Goal: Task Accomplishment & Management: Manage account settings

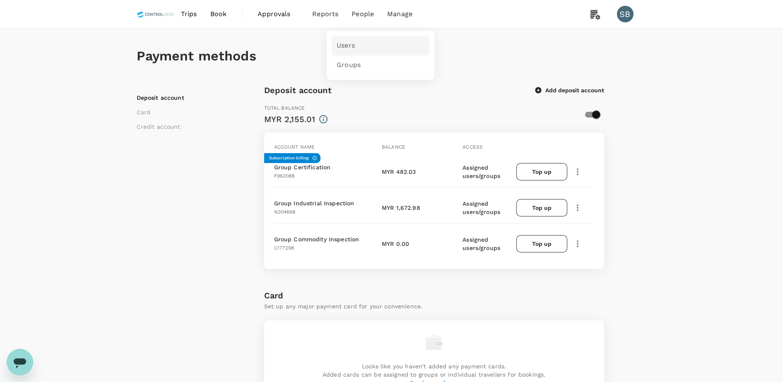
click at [364, 44] on link "Users" at bounding box center [381, 45] width 98 height 19
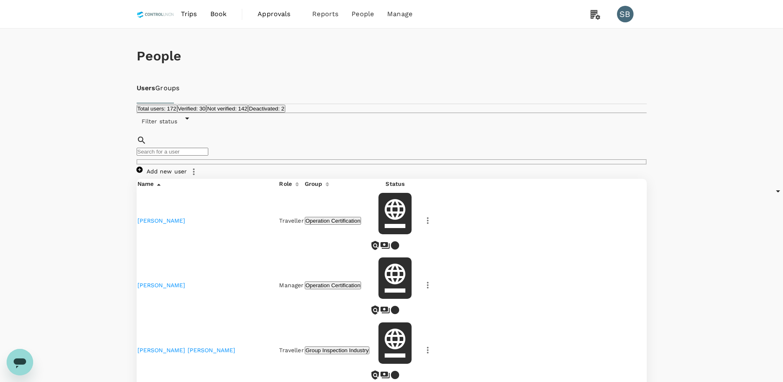
click at [193, 156] on input "text" at bounding box center [173, 152] width 72 height 8
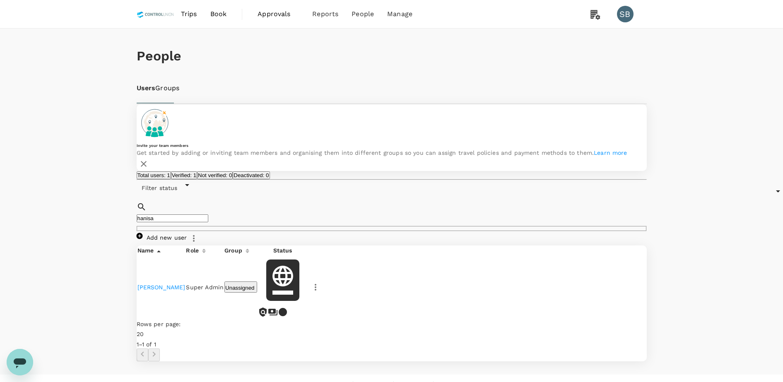
click at [321, 283] on icon "button" at bounding box center [316, 288] width 10 height 10
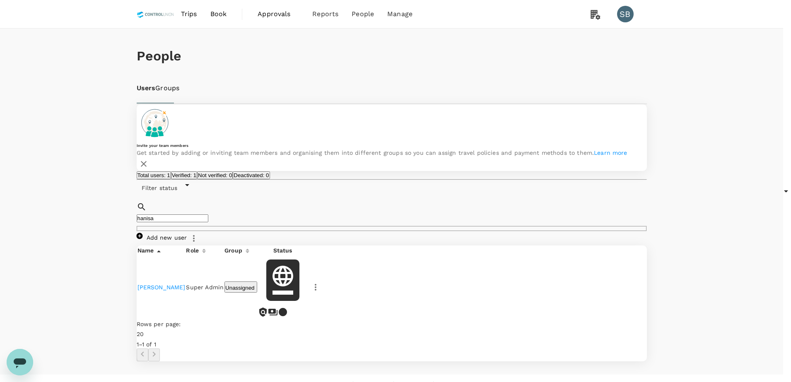
click at [413, 202] on div at bounding box center [395, 191] width 791 height 382
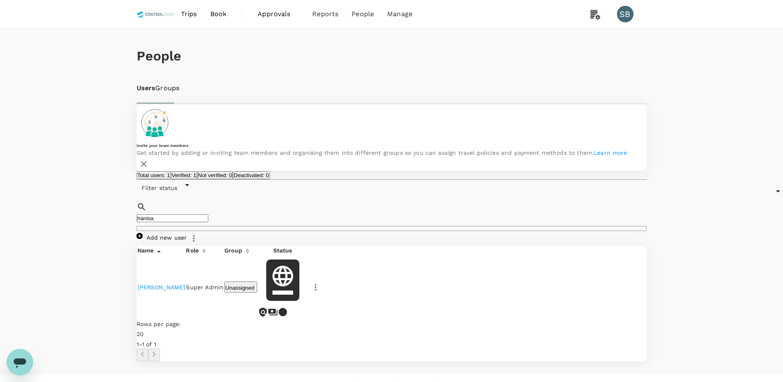
drag, startPoint x: 214, startPoint y: 204, endPoint x: 213, endPoint y: 210, distance: 5.4
click at [208, 215] on input "hanisa" at bounding box center [173, 219] width 72 height 8
drag, startPoint x: 212, startPoint y: 209, endPoint x: 118, endPoint y: 211, distance: 93.7
click at [118, 211] on div "People Users Groups Invite your team members Get started by adding or inviting …" at bounding box center [391, 202] width 783 height 346
type input "nurnas"
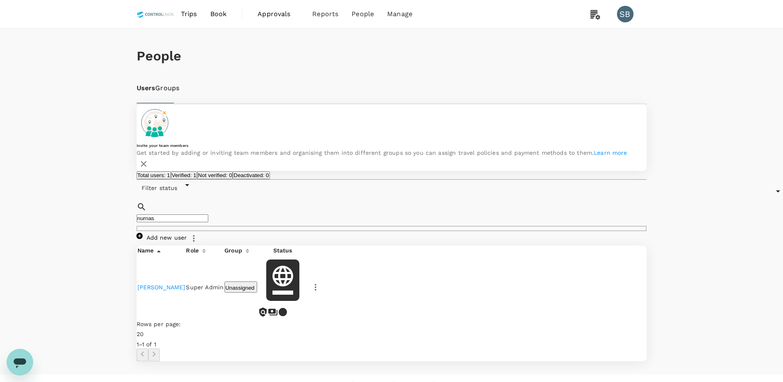
click at [317, 284] on icon "button" at bounding box center [316, 287] width 2 height 7
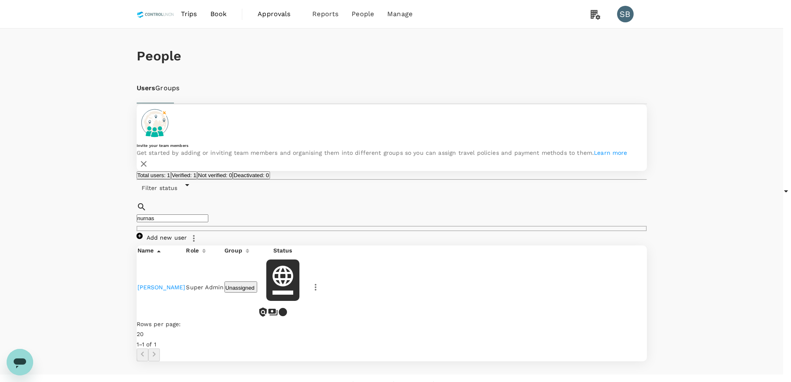
click at [398, 16] on div at bounding box center [395, 191] width 791 height 382
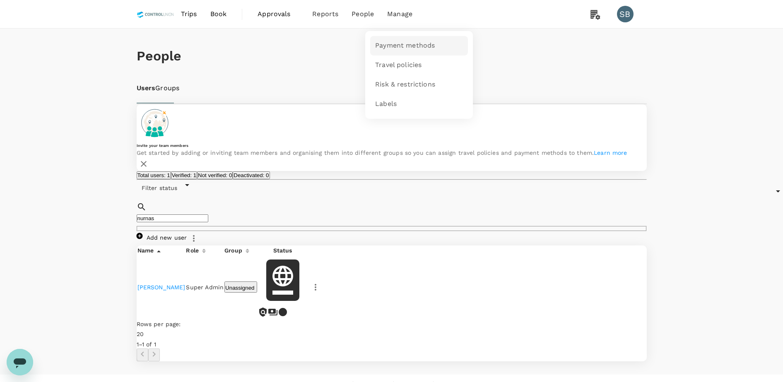
click at [401, 43] on span "Payment methods" at bounding box center [405, 46] width 60 height 10
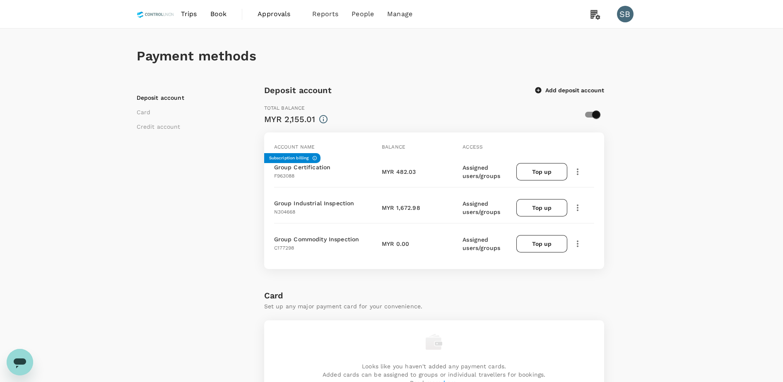
click at [339, 40] on div "Payment methods" at bounding box center [392, 56] width 510 height 55
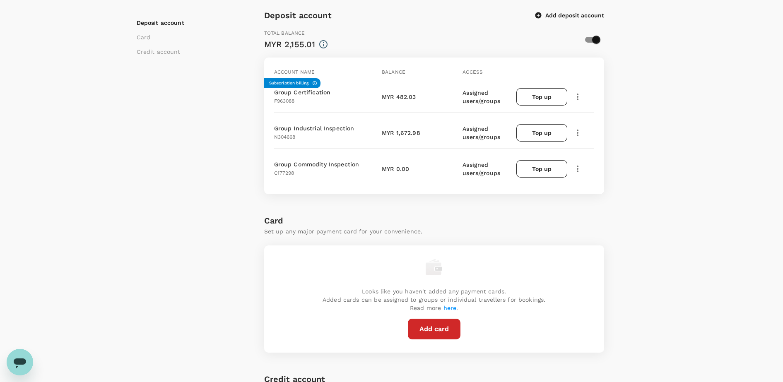
scroll to position [46, 0]
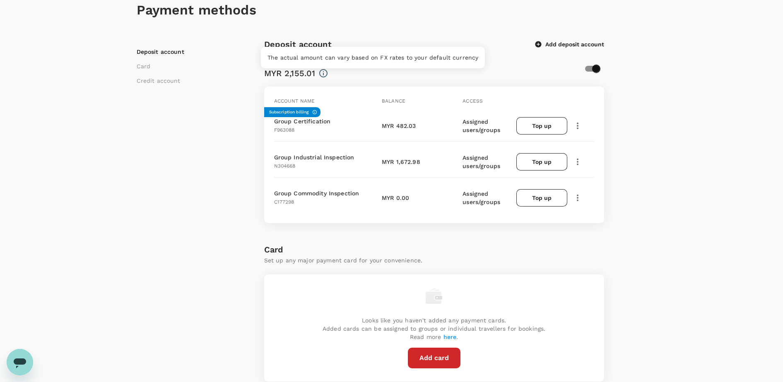
click at [322, 72] on icon at bounding box center [324, 73] width 10 height 10
click at [443, 63] on div "Total balance MYR 2,155.01" at bounding box center [416, 65] width 316 height 29
click at [537, 43] on icon "button" at bounding box center [538, 44] width 6 height 6
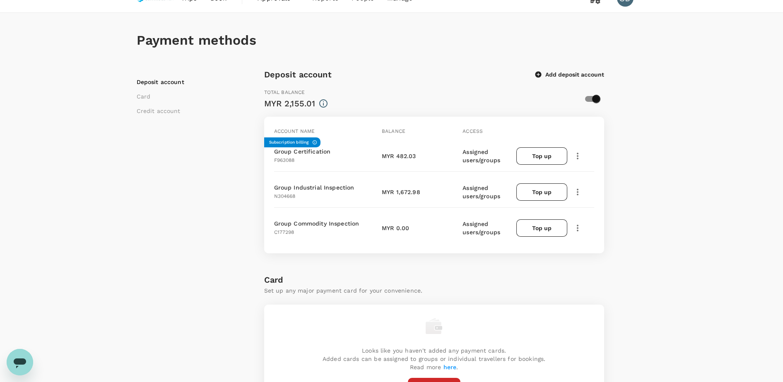
scroll to position [0, 0]
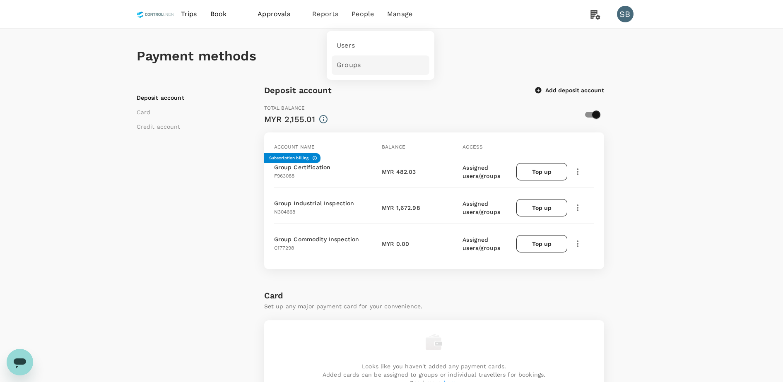
click at [356, 63] on span "Groups" at bounding box center [349, 65] width 24 height 10
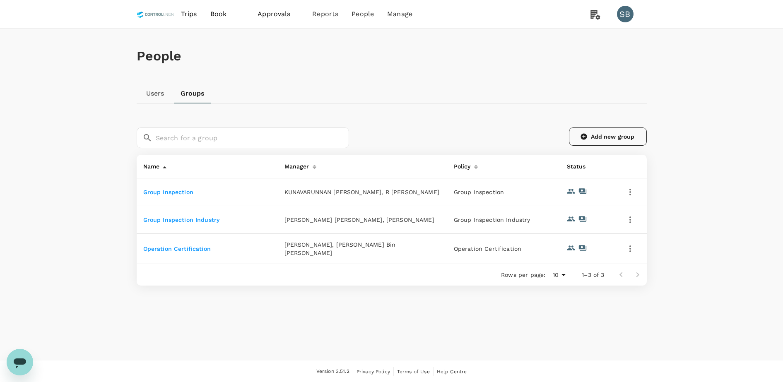
click at [609, 130] on link "Add new group" at bounding box center [608, 137] width 78 height 18
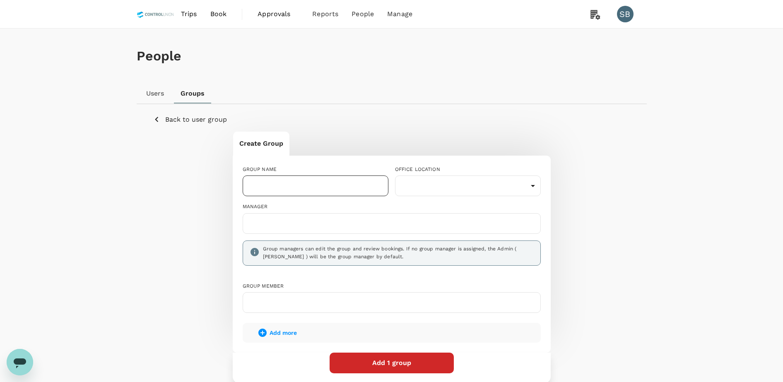
click at [342, 185] on input "text" at bounding box center [316, 186] width 146 height 21
type input "Group Admin"
click at [301, 229] on input "text" at bounding box center [392, 223] width 291 height 13
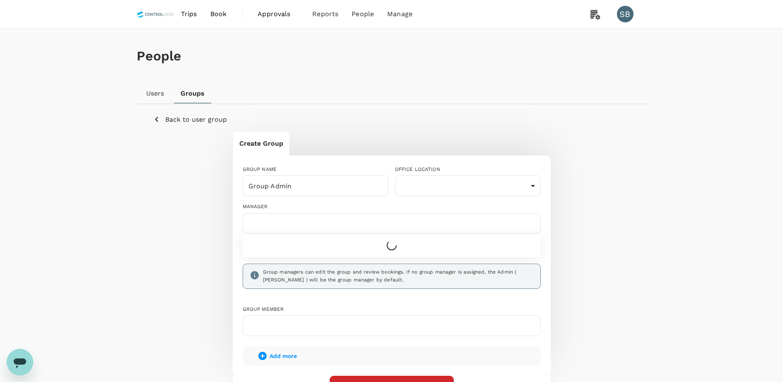
click at [301, 229] on input "text" at bounding box center [392, 223] width 291 height 13
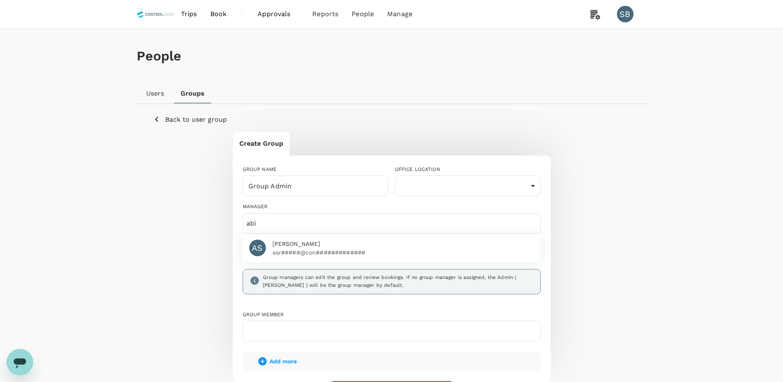
type input "abi"
click at [303, 252] on p "asr#####@con#############" at bounding box center [404, 253] width 262 height 8
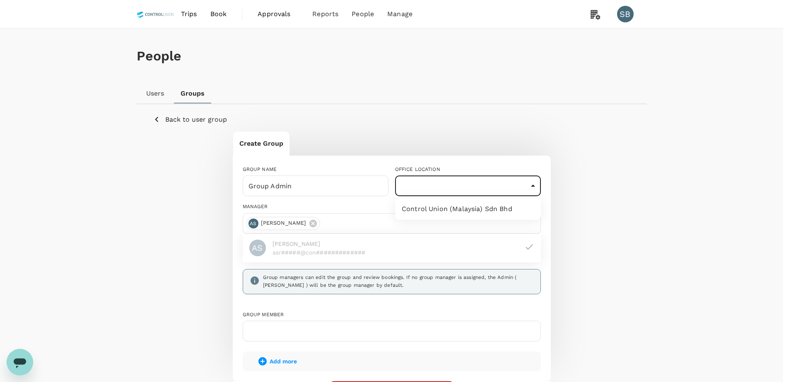
click at [442, 185] on body "Trips Book Approvals 0 Reports People Manage SB People Users Groups Back to use…" at bounding box center [395, 244] width 791 height 489
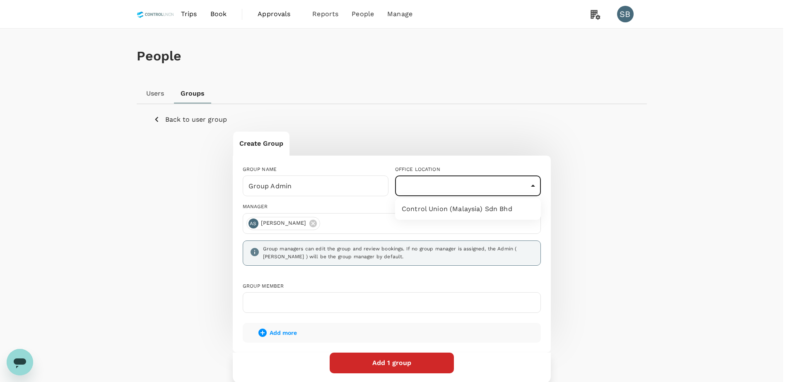
click at [439, 208] on li "Control Union (Malaysia) Sdn Bhd" at bounding box center [468, 209] width 146 height 15
type input "9541a932-9dd2-40f0-ac34-4bdb375c6dca"
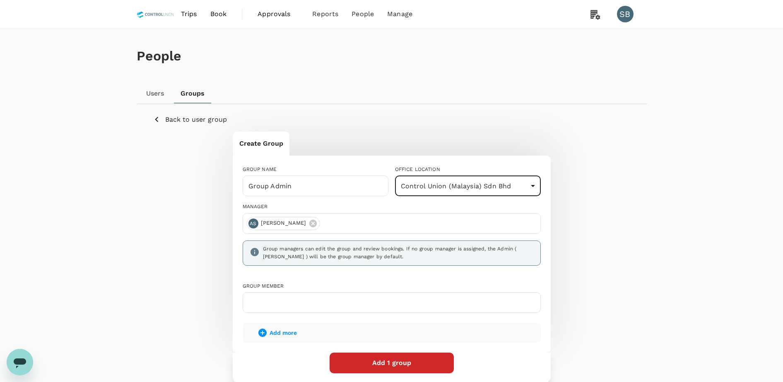
click at [374, 363] on button "Add 1 group" at bounding box center [392, 363] width 124 height 21
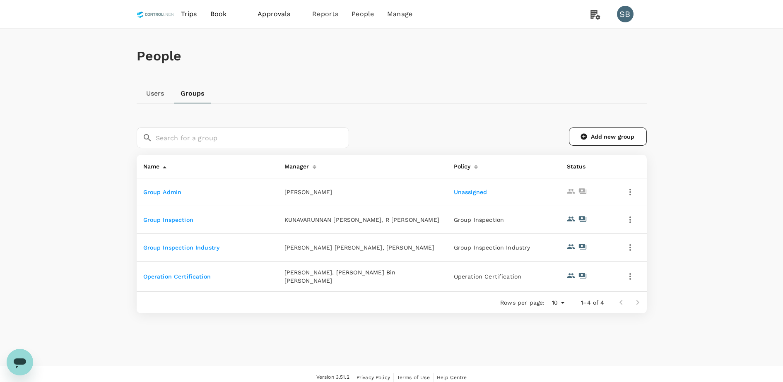
click at [633, 192] on icon "button" at bounding box center [631, 192] width 10 height 10
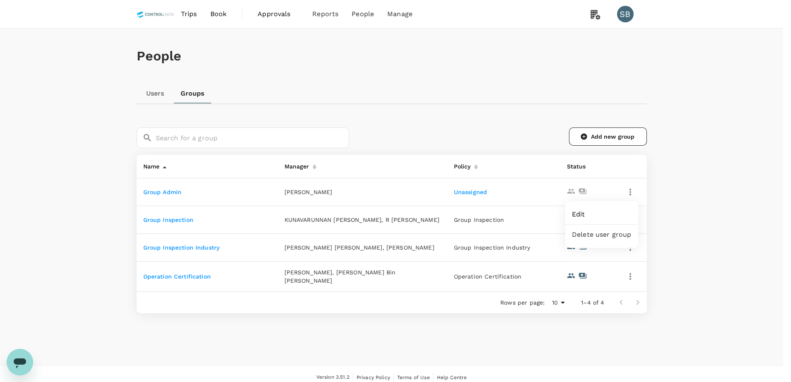
click at [591, 214] on span "Edit" at bounding box center [602, 215] width 60 height 10
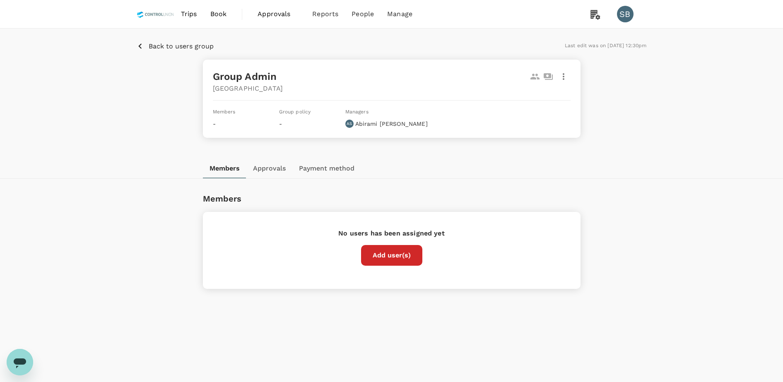
click at [401, 258] on button "Add user(s)" at bounding box center [391, 255] width 61 height 21
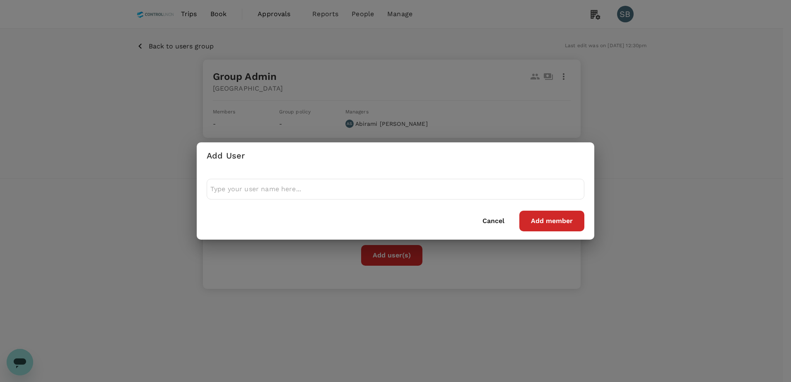
click at [309, 191] on input "text" at bounding box center [395, 189] width 370 height 13
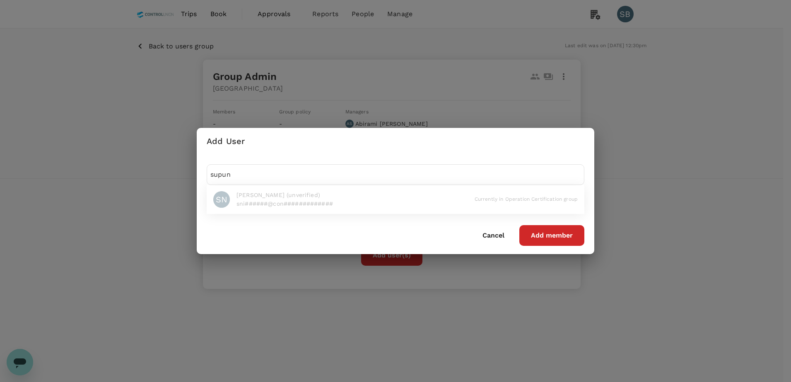
type input "supun"
click at [283, 201] on li "SN SUPUN SACHITHRA NIGAMUNI (unverified) sni######@con############# Currently i…" at bounding box center [396, 199] width 378 height 29
click at [493, 236] on button "Cancel" at bounding box center [493, 235] width 45 height 21
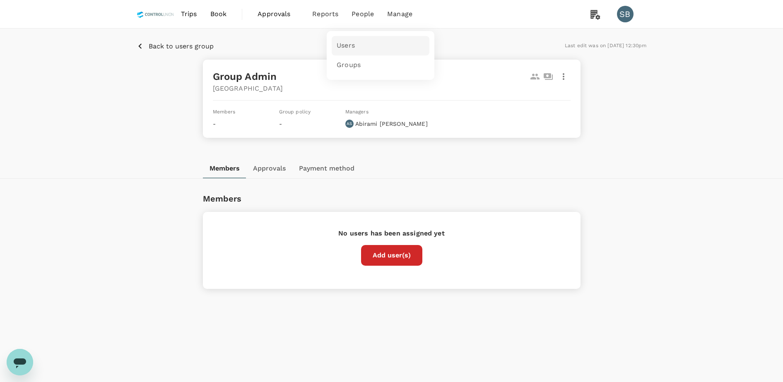
click at [348, 42] on span "Users" at bounding box center [346, 46] width 18 height 10
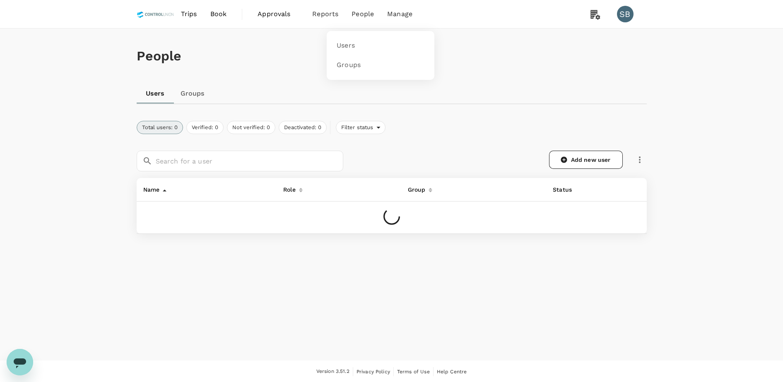
click at [363, 13] on span "People" at bounding box center [363, 14] width 22 height 10
click at [352, 68] on span "Groups" at bounding box center [349, 65] width 24 height 10
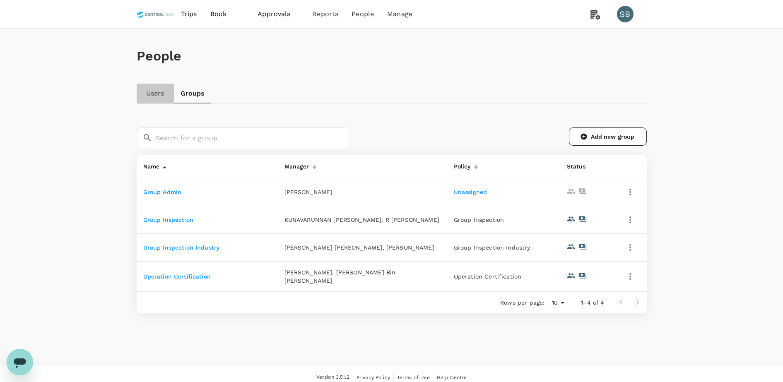
click at [153, 94] on link "Users" at bounding box center [155, 94] width 37 height 20
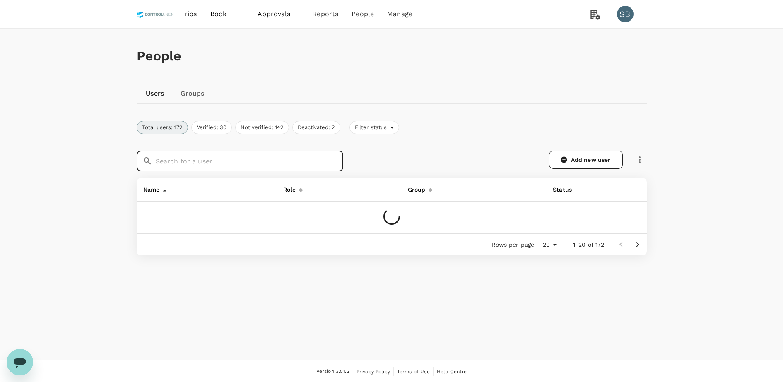
click at [184, 161] on input "text" at bounding box center [250, 161] width 188 height 21
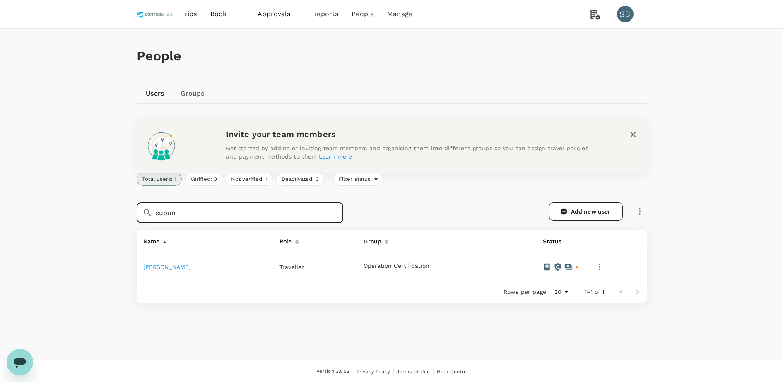
type input "supun"
click at [191, 267] on link "SUPUN SACHITHRA NIGAMUNI" at bounding box center [167, 267] width 48 height 7
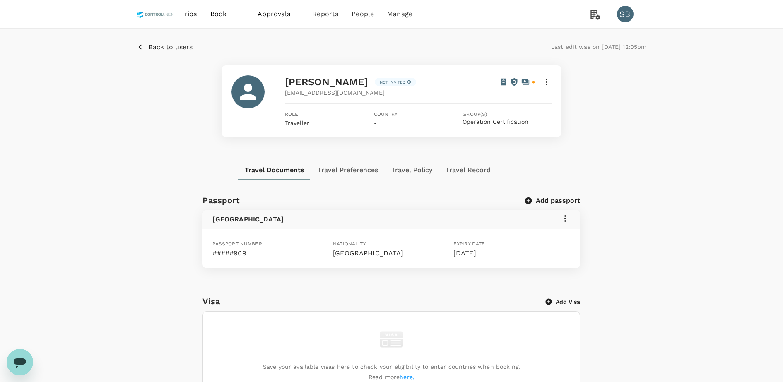
click at [551, 85] on icon at bounding box center [547, 82] width 10 height 10
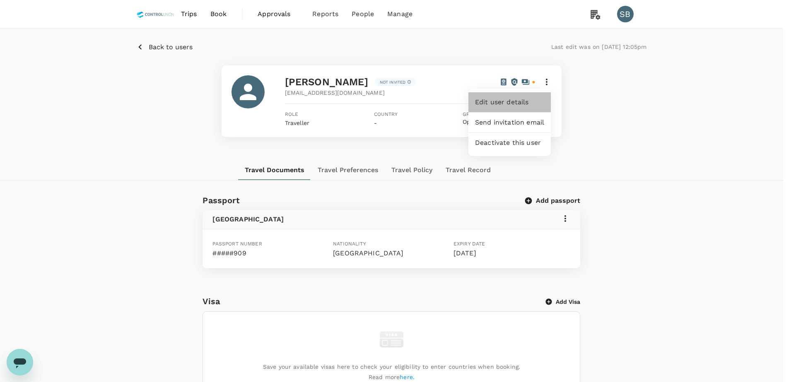
click at [532, 104] on span "Edit user details" at bounding box center [509, 102] width 69 height 10
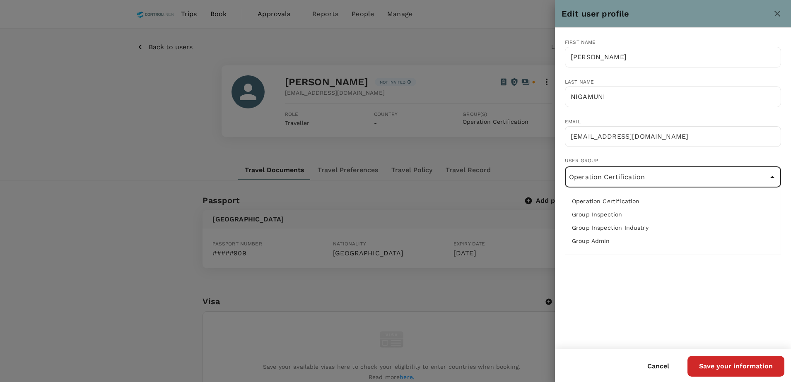
click at [606, 178] on input "Operation Certification" at bounding box center [673, 177] width 212 height 16
click at [608, 246] on li "Group Admin" at bounding box center [673, 240] width 215 height 13
type input "Group Admin"
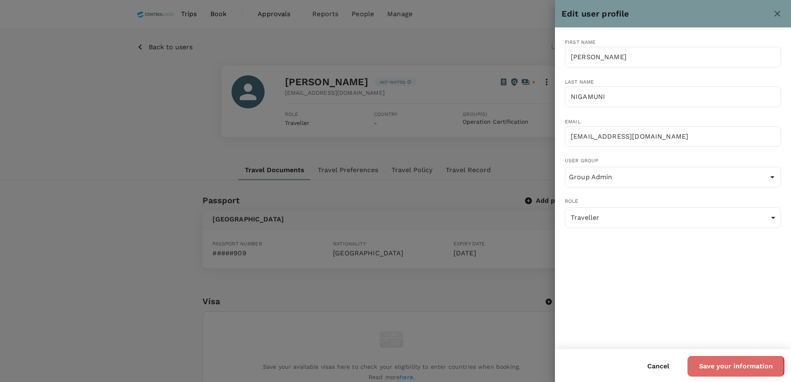
click at [727, 367] on button "Save your information" at bounding box center [736, 366] width 97 height 21
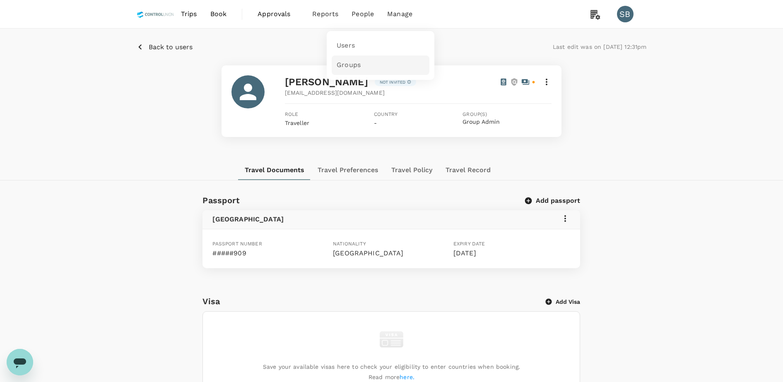
click at [355, 59] on link "Groups" at bounding box center [381, 65] width 98 height 19
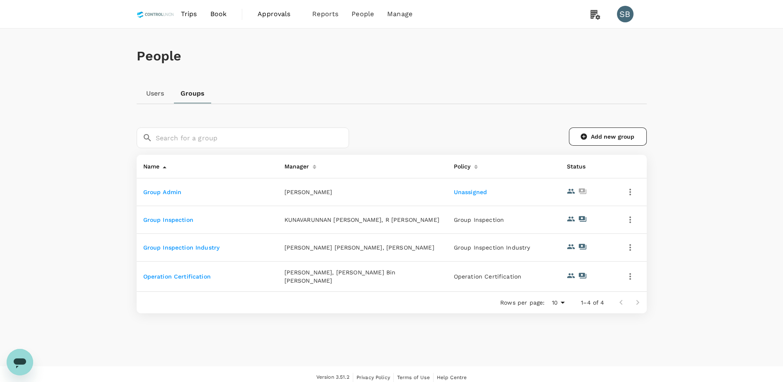
click at [470, 195] on link "Unassigned" at bounding box center [471, 192] width 34 height 7
click at [631, 194] on icon "button" at bounding box center [631, 192] width 10 height 10
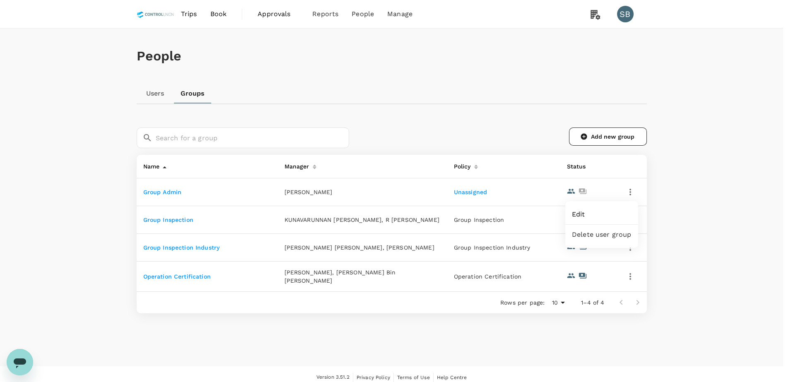
click at [621, 219] on span "Edit" at bounding box center [602, 215] width 60 height 10
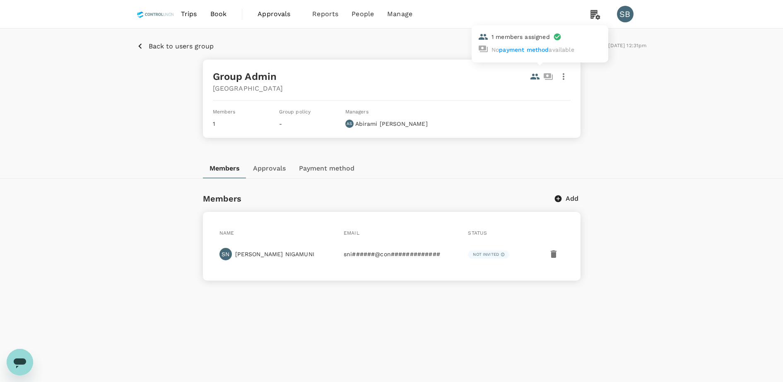
click at [535, 77] on icon at bounding box center [535, 77] width 10 height 10
click at [566, 81] on icon "button" at bounding box center [564, 77] width 10 height 10
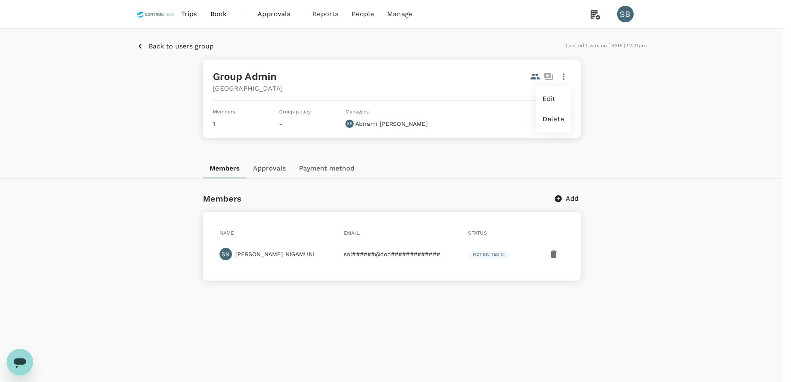
click at [467, 162] on div at bounding box center [395, 191] width 791 height 382
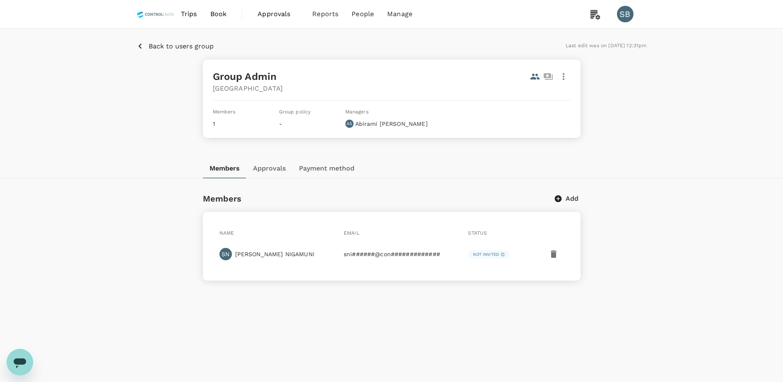
click at [278, 166] on button "Approvals" at bounding box center [270, 169] width 46 height 20
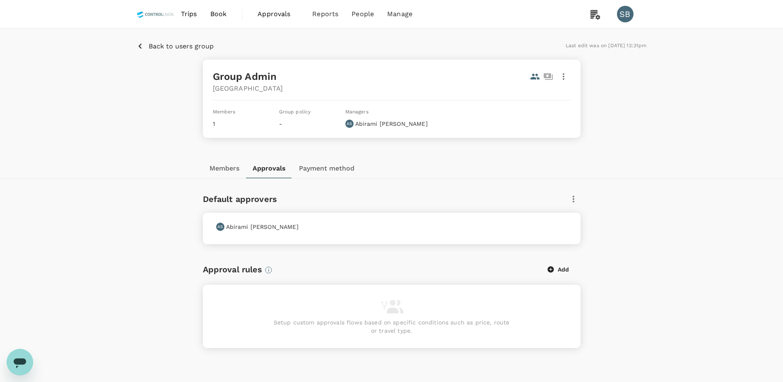
click at [331, 167] on button "Payment method" at bounding box center [326, 169] width 69 height 20
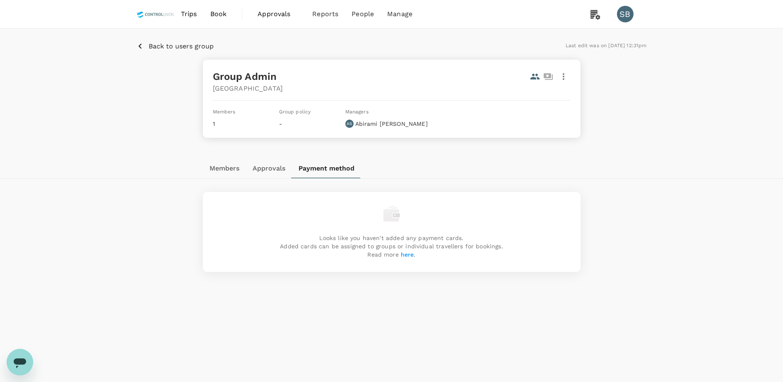
click at [229, 168] on button "Members" at bounding box center [224, 169] width 43 height 20
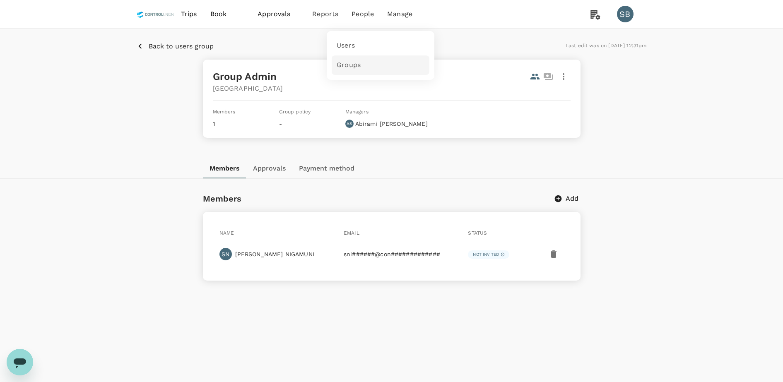
click at [358, 63] on span "Groups" at bounding box center [349, 65] width 24 height 10
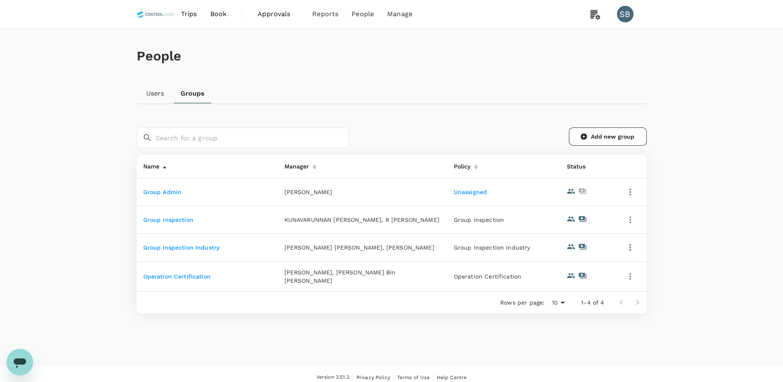
click at [694, 216] on div "People Users Groups ​ ​ Add new group Name Manager Policy Status Group Admin Ab…" at bounding box center [391, 198] width 783 height 338
click at [631, 349] on div "People Users Groups ​ ​ Add new group Name Manager Policy Status Group Admin Ab…" at bounding box center [392, 191] width 530 height 325
click at [636, 305] on div at bounding box center [629, 303] width 33 height 17
click at [638, 305] on div at bounding box center [629, 303] width 33 height 17
click at [610, 136] on link "Add new group" at bounding box center [608, 137] width 78 height 18
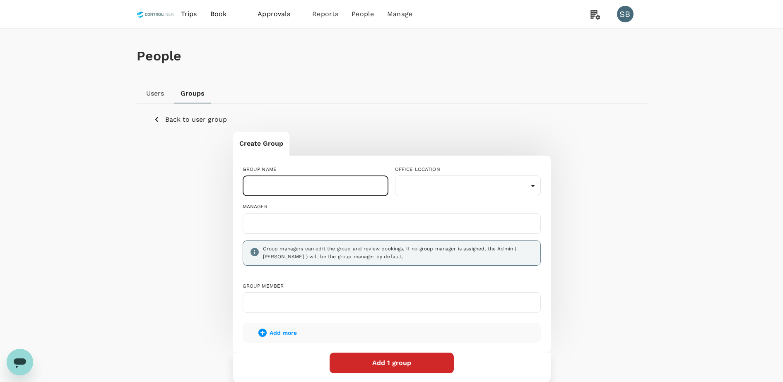
click at [299, 182] on input "text" at bounding box center [316, 186] width 146 height 21
type input "GROUP FINANCE"
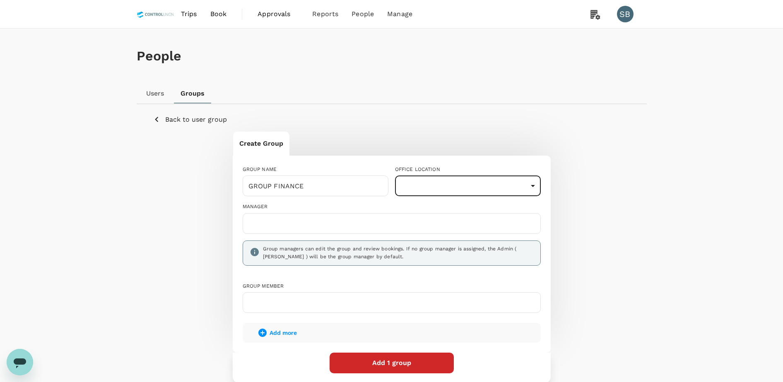
click at [422, 188] on body "Trips Book Approvals 0 Reports People Manage SB People Users Groups Back to use…" at bounding box center [391, 230] width 783 height 461
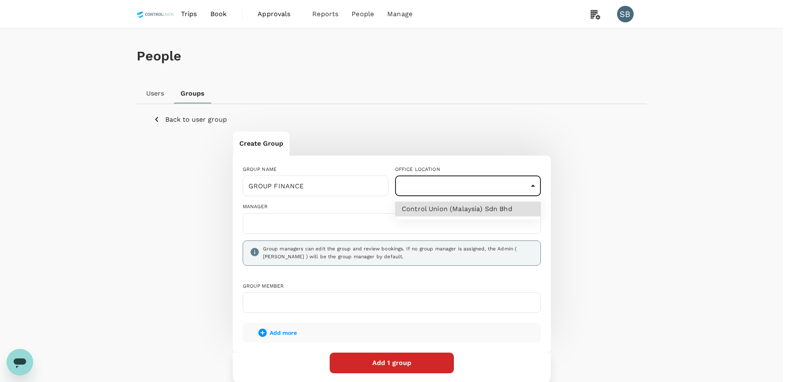
click at [428, 208] on li "Control Union (Malaysia) Sdn Bhd" at bounding box center [468, 209] width 146 height 15
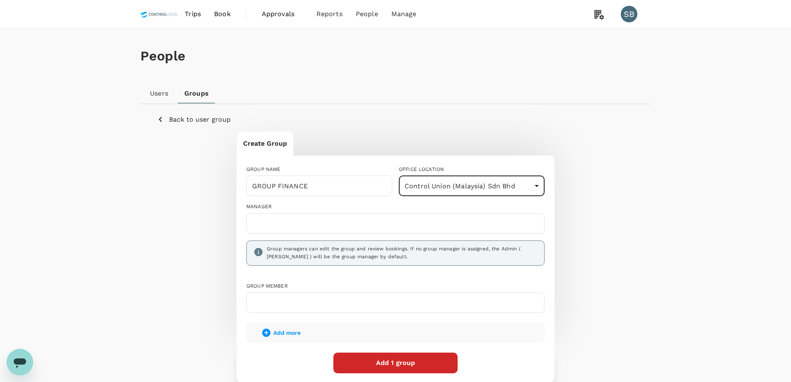
type input "9541a932-9dd2-40f0-ac34-4bdb375c6dca"
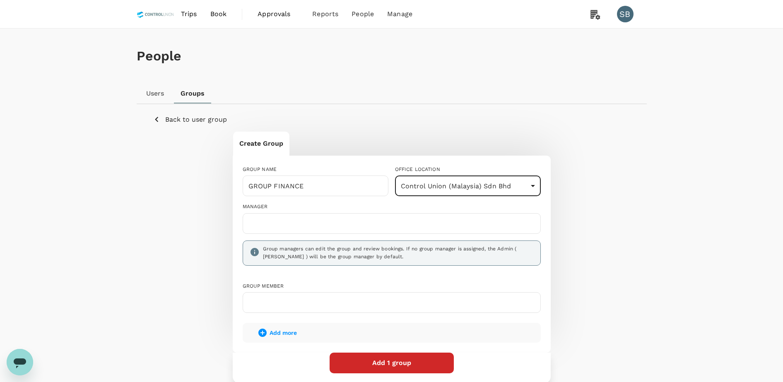
click at [331, 223] on input "text" at bounding box center [392, 223] width 291 height 13
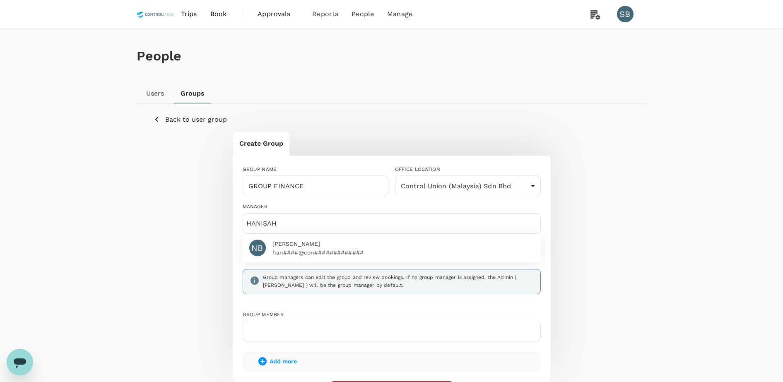
type input "HANISAH"
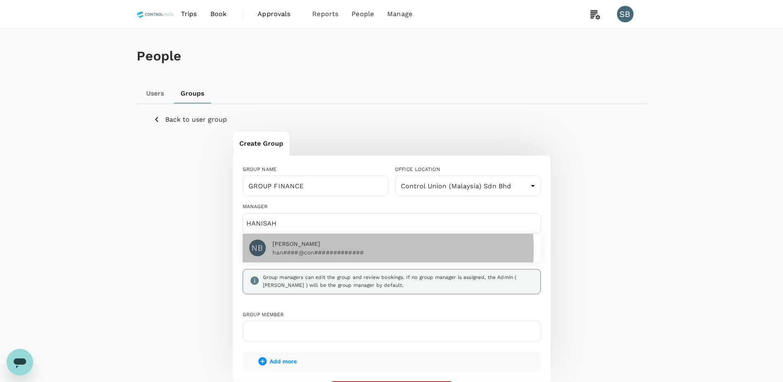
click at [308, 251] on p "han####@con#############" at bounding box center [404, 253] width 262 height 8
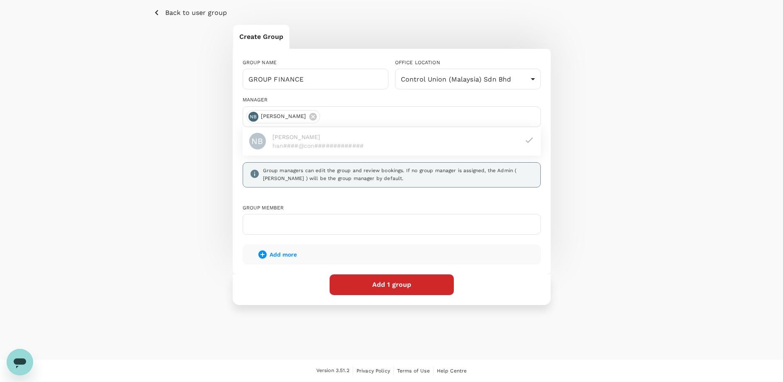
click at [289, 227] on input "text" at bounding box center [392, 224] width 291 height 13
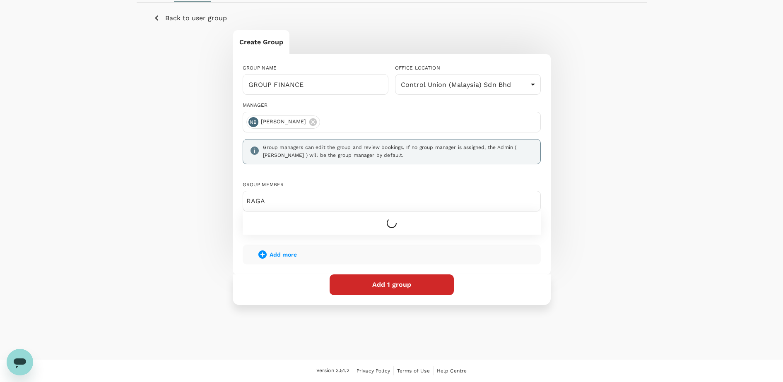
scroll to position [115, 0]
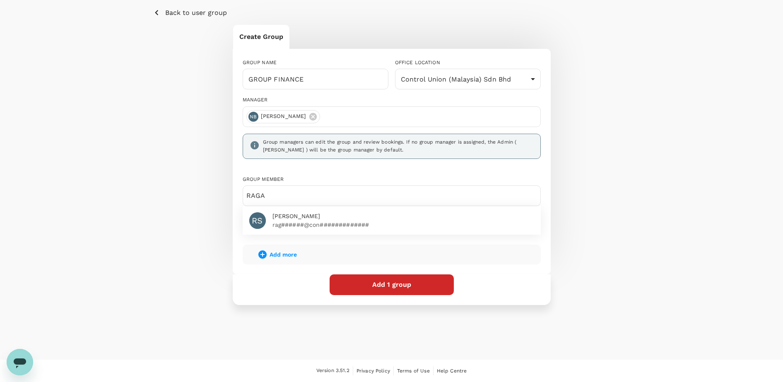
type input "RAGA"
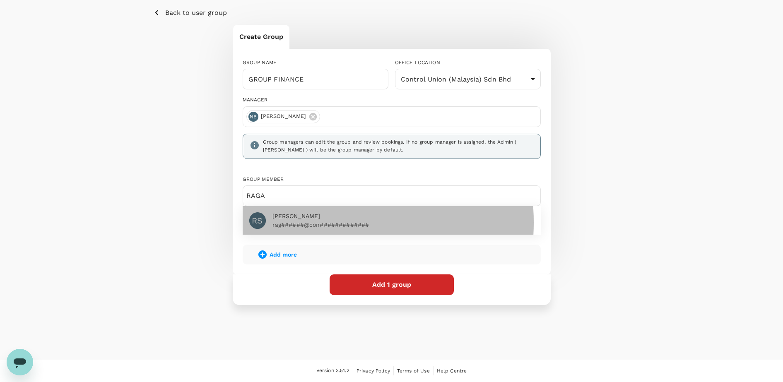
click at [298, 221] on p "rag######@con#############" at bounding box center [404, 225] width 262 height 8
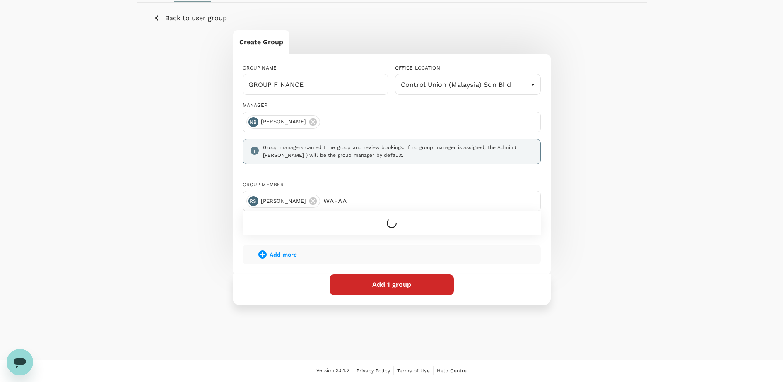
scroll to position [86, 0]
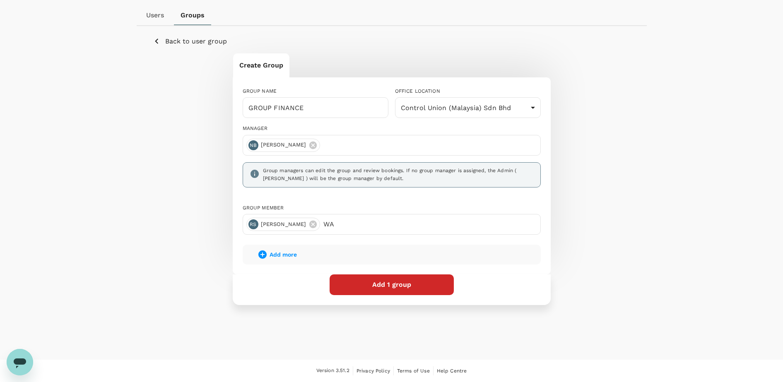
type input "W"
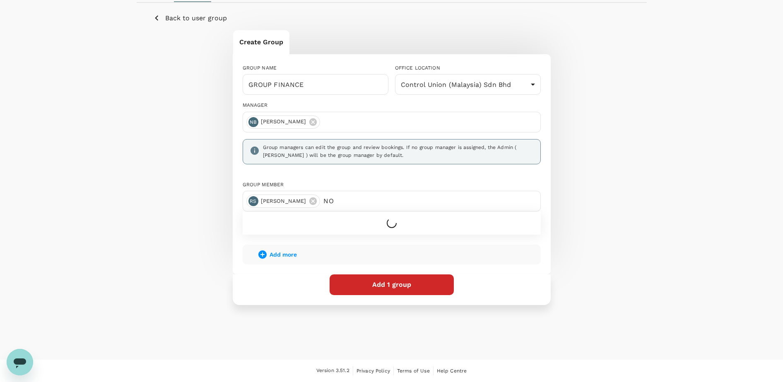
type input "N"
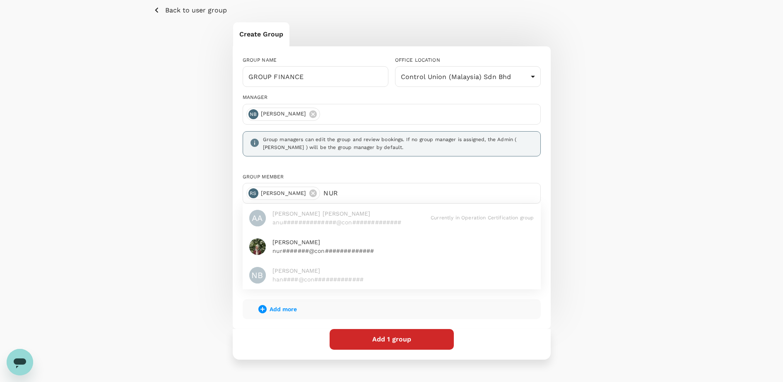
scroll to position [115, 0]
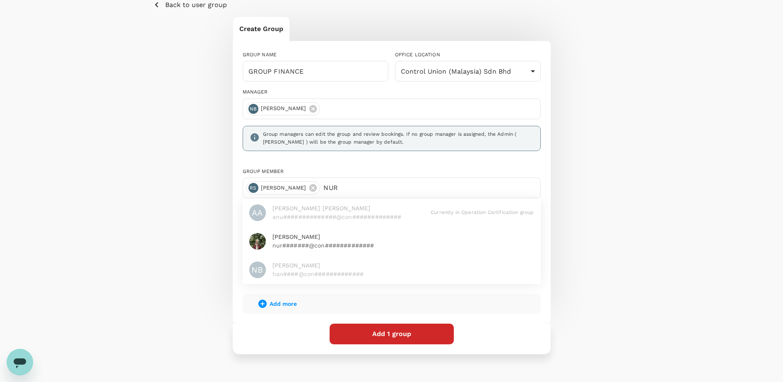
type input "NUR"
click at [357, 245] on p "nur#######@con#############" at bounding box center [404, 246] width 262 height 8
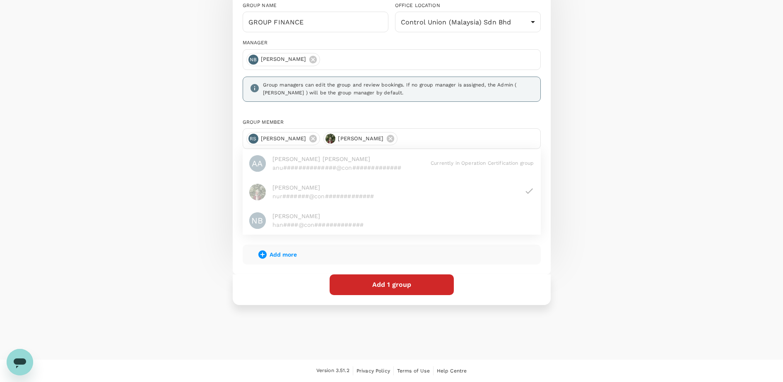
click at [394, 290] on button "Add 1 group" at bounding box center [392, 285] width 124 height 21
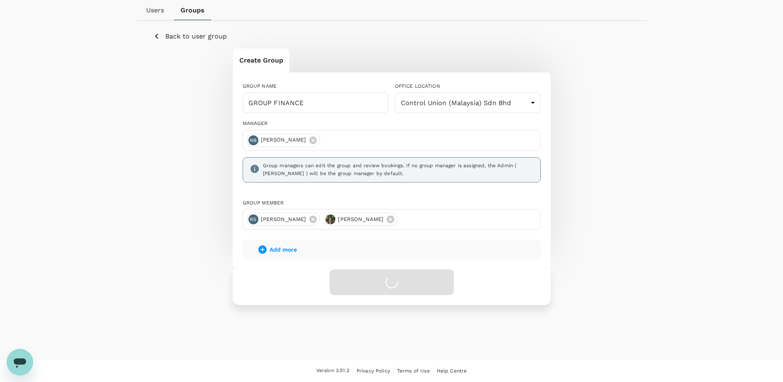
scroll to position [78, 0]
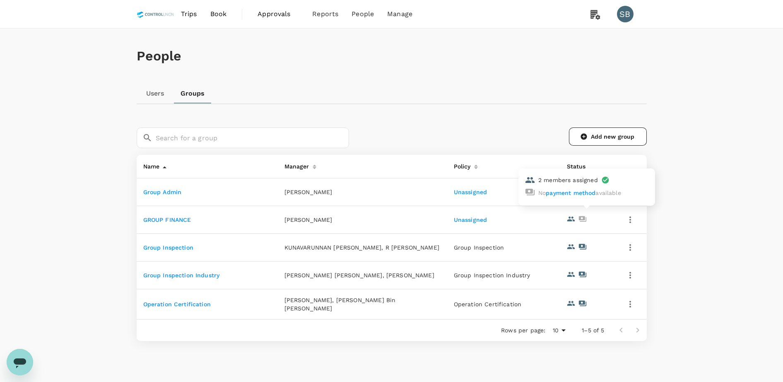
click at [585, 219] on icon at bounding box center [583, 219] width 8 height 8
click at [632, 216] on icon "button" at bounding box center [631, 220] width 10 height 10
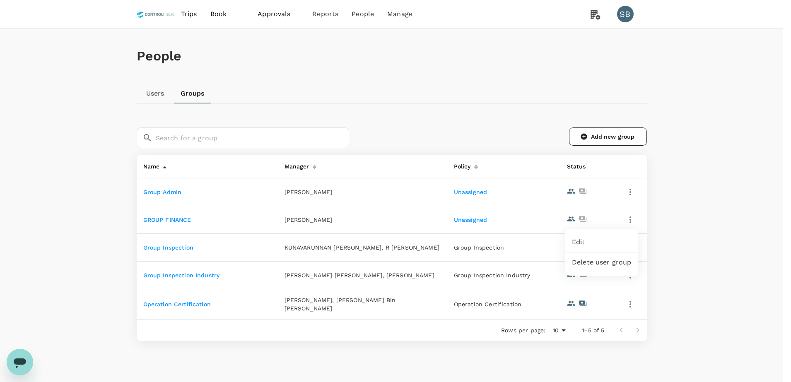
click at [615, 239] on span "Edit" at bounding box center [602, 242] width 60 height 10
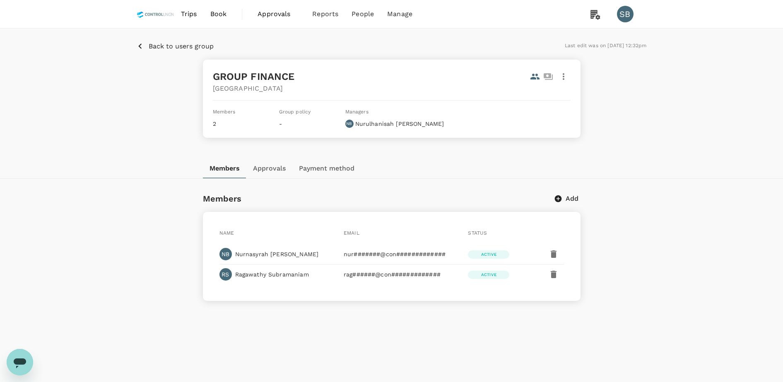
click at [563, 74] on icon "button" at bounding box center [564, 76] width 2 height 7
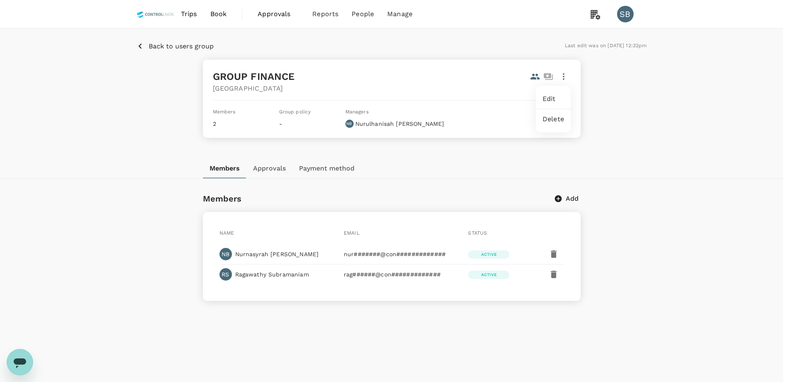
click at [616, 139] on div at bounding box center [395, 191] width 791 height 382
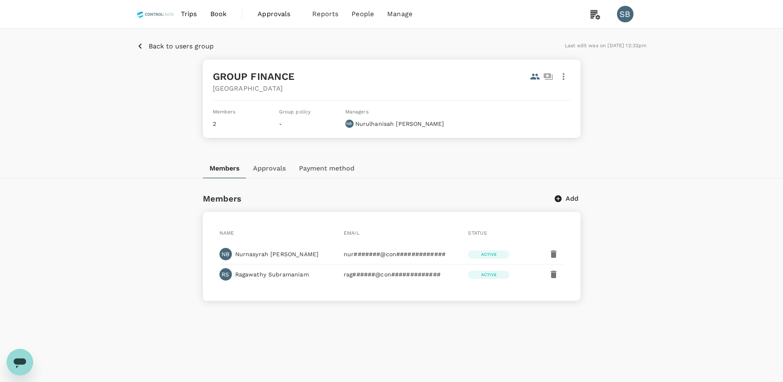
click at [278, 169] on button "Approvals" at bounding box center [270, 169] width 46 height 20
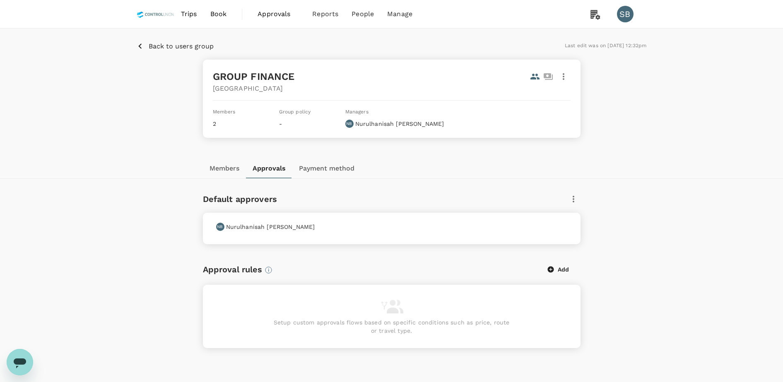
click at [339, 168] on button "Payment method" at bounding box center [326, 169] width 69 height 20
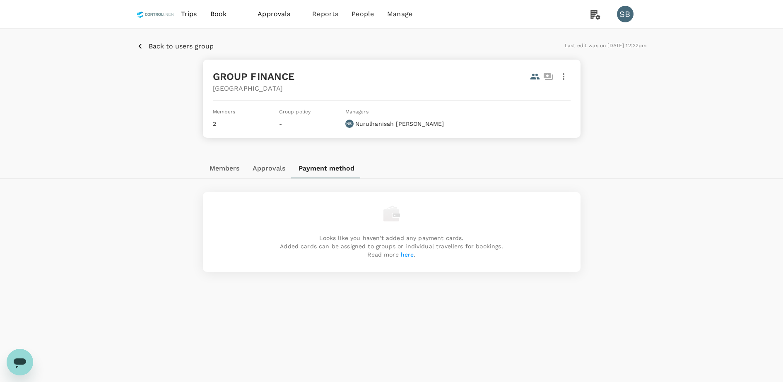
click at [266, 164] on button "Approvals" at bounding box center [269, 169] width 46 height 20
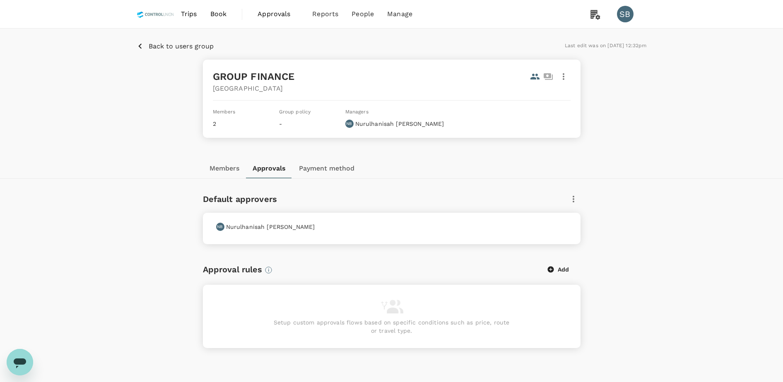
click at [229, 164] on button "Members" at bounding box center [224, 169] width 43 height 20
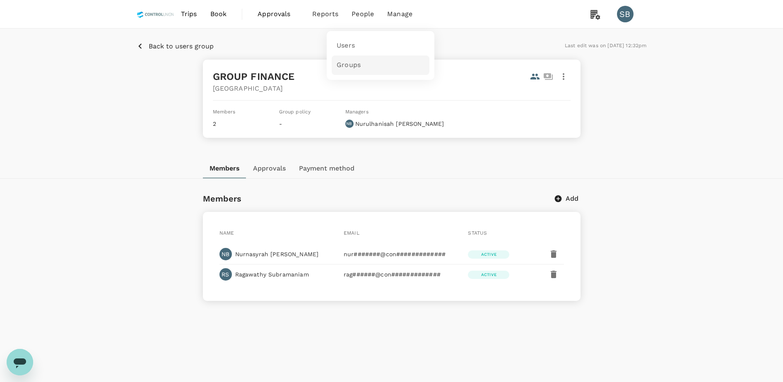
click at [360, 58] on link "Groups" at bounding box center [381, 65] width 98 height 19
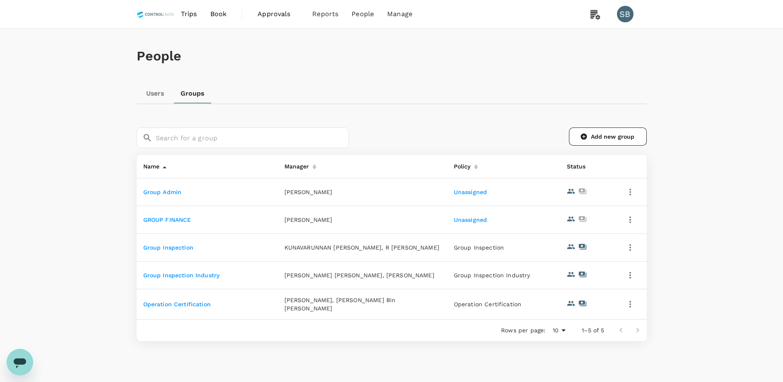
click at [630, 245] on icon "button" at bounding box center [631, 247] width 2 height 7
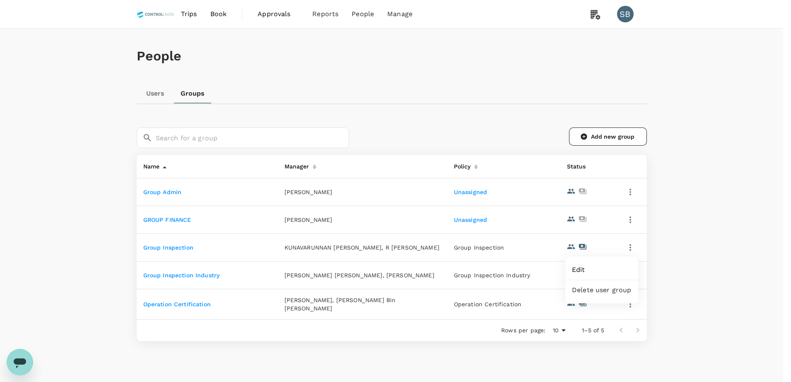
click at [601, 269] on span "Edit" at bounding box center [602, 270] width 60 height 10
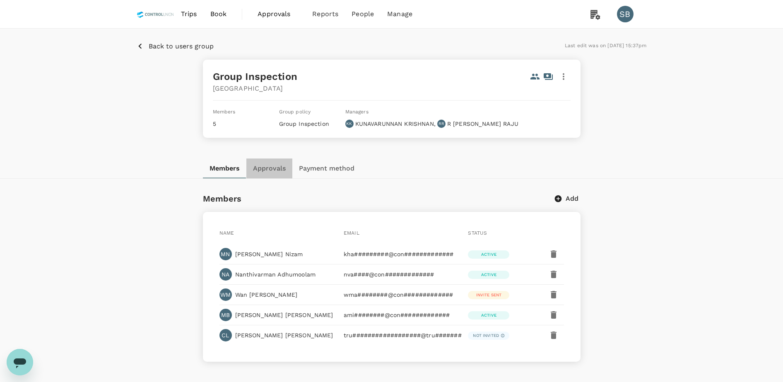
click at [269, 165] on button "Approvals" at bounding box center [270, 169] width 46 height 20
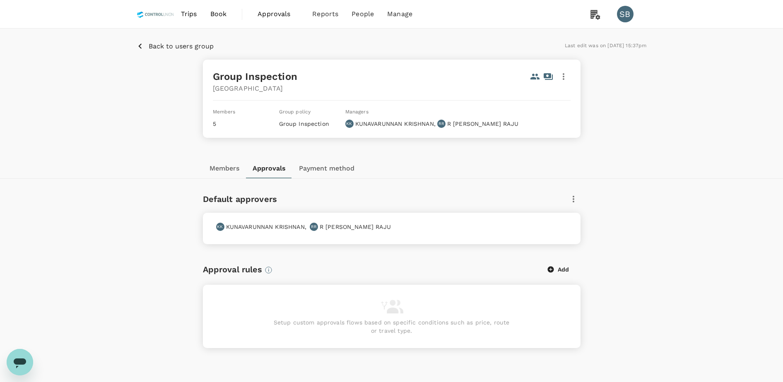
click at [318, 166] on button "Payment method" at bounding box center [326, 169] width 69 height 20
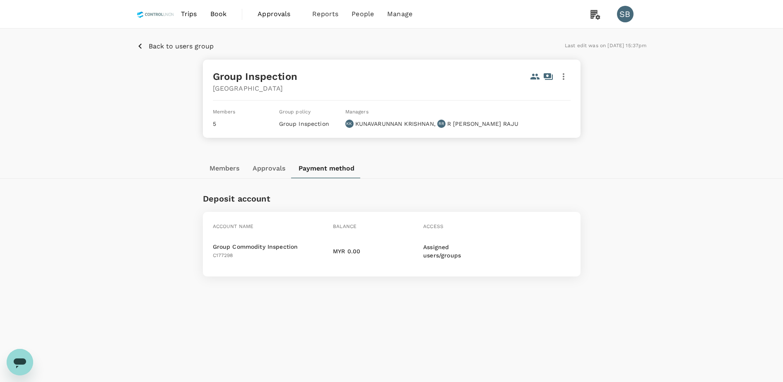
click at [236, 164] on button "Members" at bounding box center [224, 169] width 43 height 20
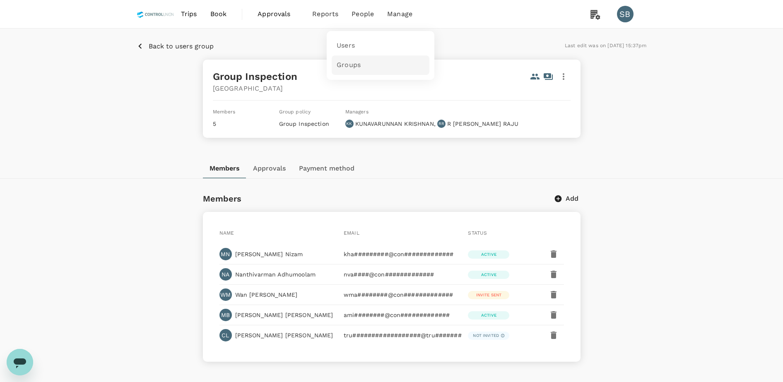
click at [361, 64] on link "Groups" at bounding box center [381, 65] width 98 height 19
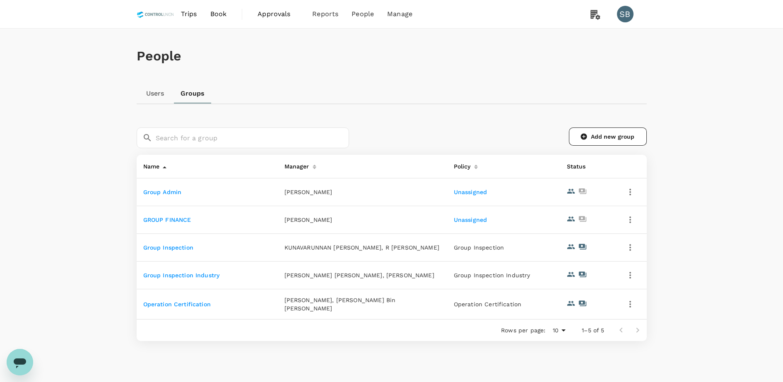
click at [631, 222] on icon "button" at bounding box center [631, 220] width 10 height 10
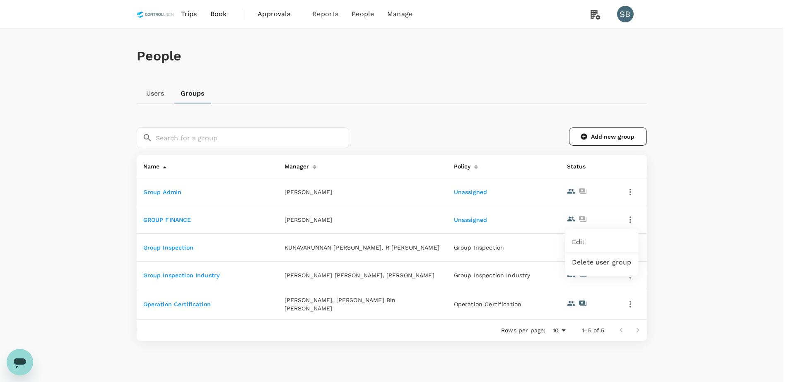
click at [597, 244] on span "Edit" at bounding box center [602, 242] width 60 height 10
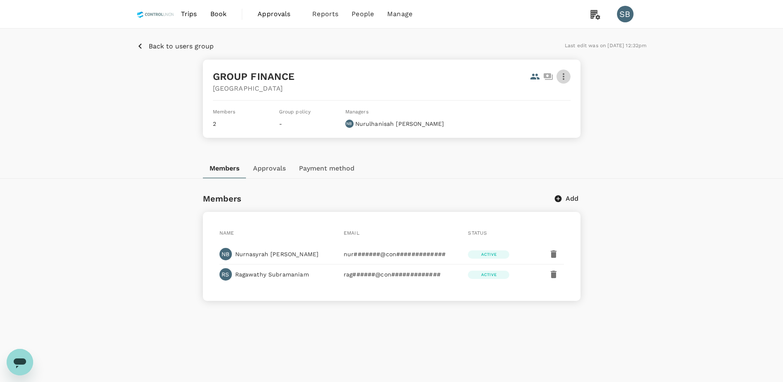
click at [567, 78] on icon "button" at bounding box center [564, 77] width 10 height 10
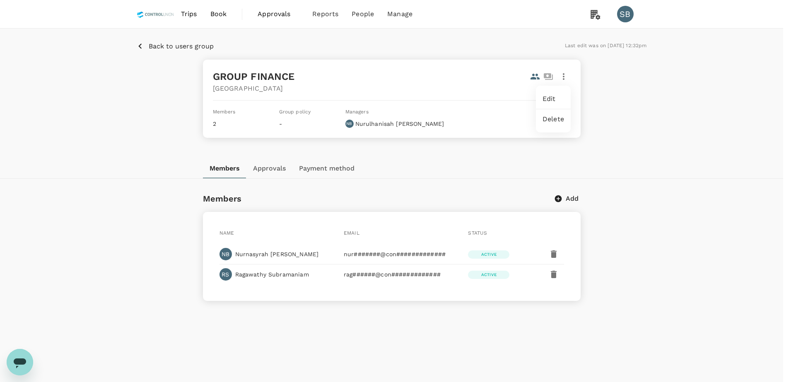
click at [559, 103] on span "Edit" at bounding box center [554, 99] width 22 height 10
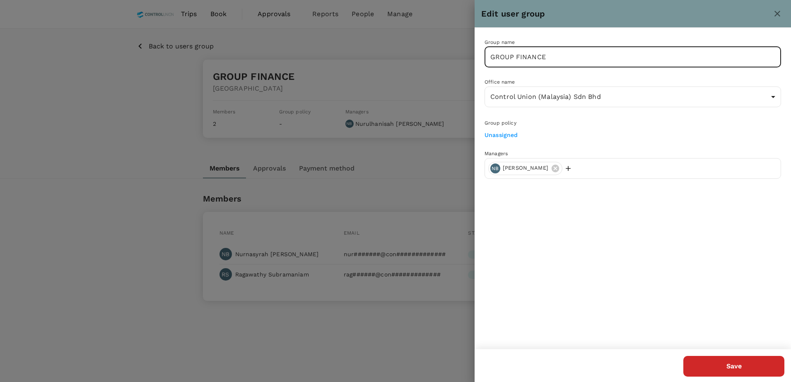
drag, startPoint x: 562, startPoint y: 57, endPoint x: 453, endPoint y: 58, distance: 109.4
click at [453, 58] on div "Edit user group Group name GROUP FINANCE ​ Office name Control Union (Malaysia)…" at bounding box center [395, 191] width 791 height 382
type input "g"
type input "Group Finance"
click at [508, 134] on link "Unassigned" at bounding box center [502, 135] width 34 height 7
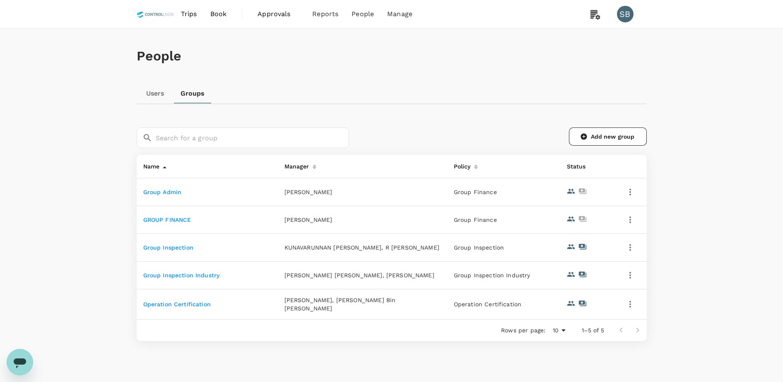
click at [631, 189] on icon "button" at bounding box center [631, 192] width 10 height 10
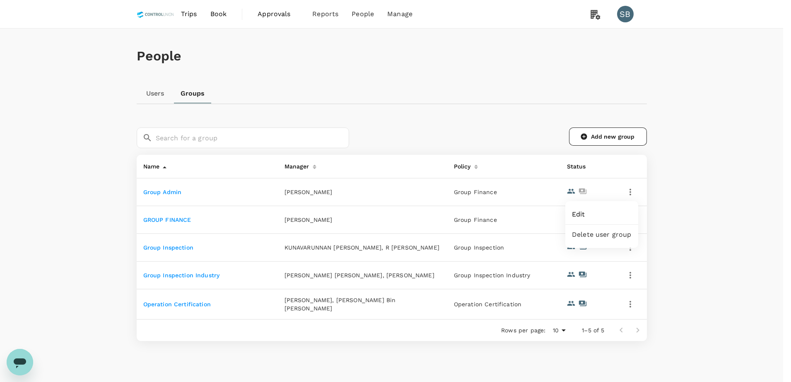
click at [590, 215] on span "Edit" at bounding box center [602, 215] width 60 height 10
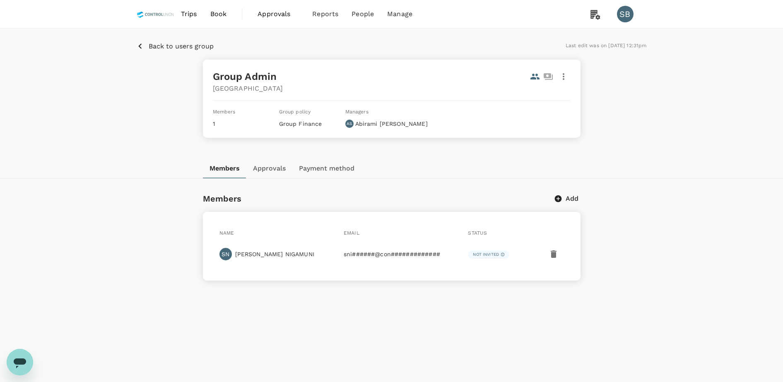
click at [565, 74] on icon "button" at bounding box center [564, 77] width 10 height 10
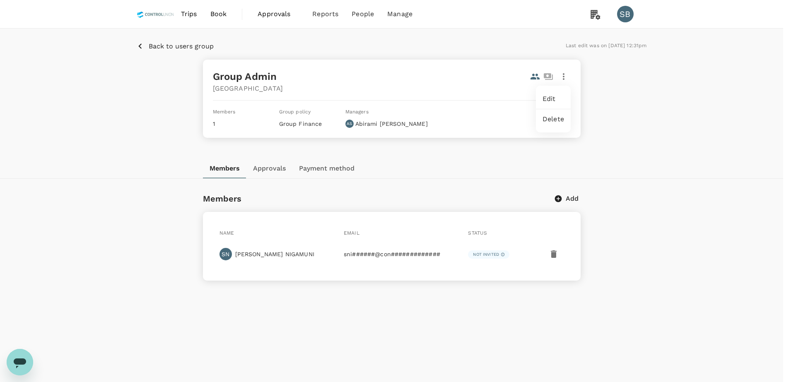
click at [564, 97] on div "Edit" at bounding box center [553, 99] width 35 height 20
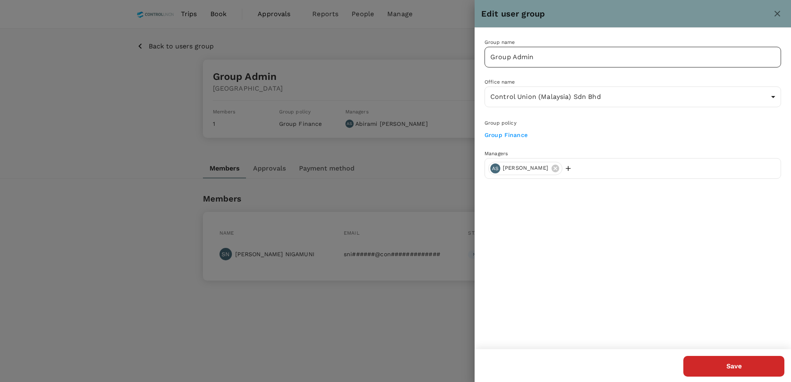
click at [544, 60] on input "Group Admin" at bounding box center [633, 57] width 297 height 21
click at [517, 137] on link "Group Finance" at bounding box center [506, 135] width 43 height 7
click at [128, 64] on div at bounding box center [395, 191] width 791 height 382
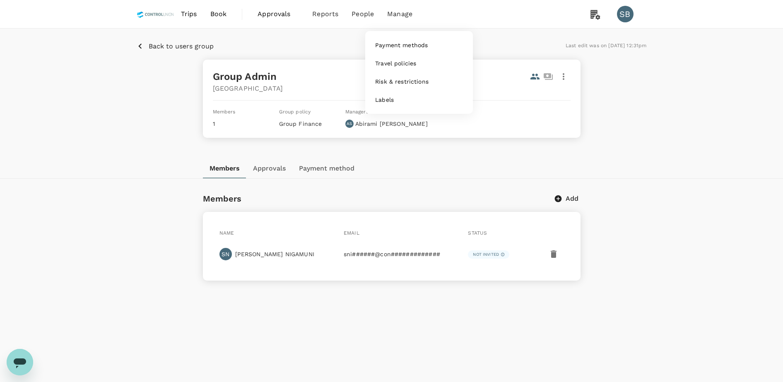
click at [397, 14] on span "Manage" at bounding box center [399, 14] width 25 height 10
click at [406, 41] on span "Payment methods" at bounding box center [401, 45] width 53 height 8
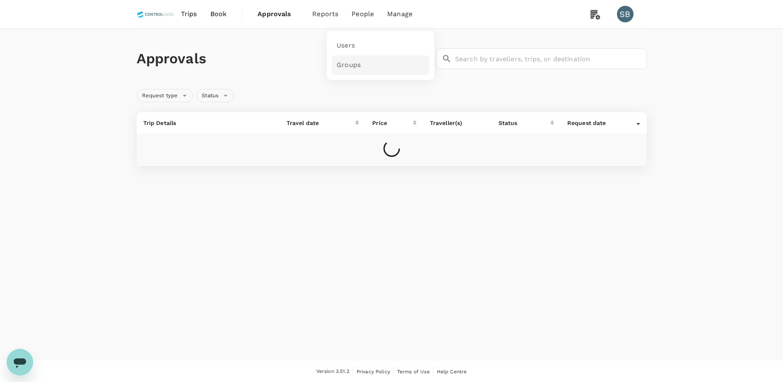
click at [358, 68] on span "Groups" at bounding box center [349, 65] width 24 height 10
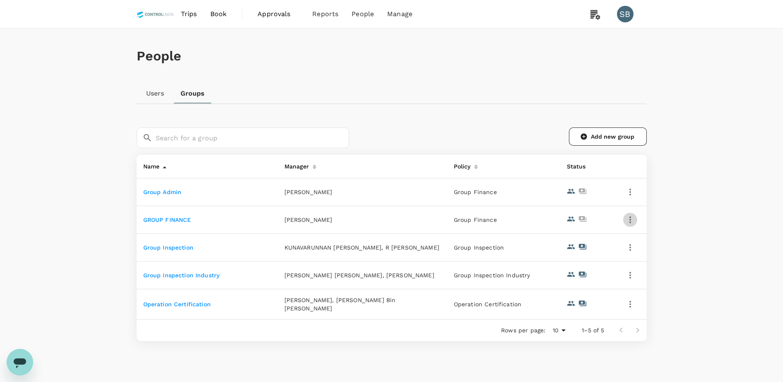
click at [626, 217] on icon "button" at bounding box center [631, 220] width 10 height 10
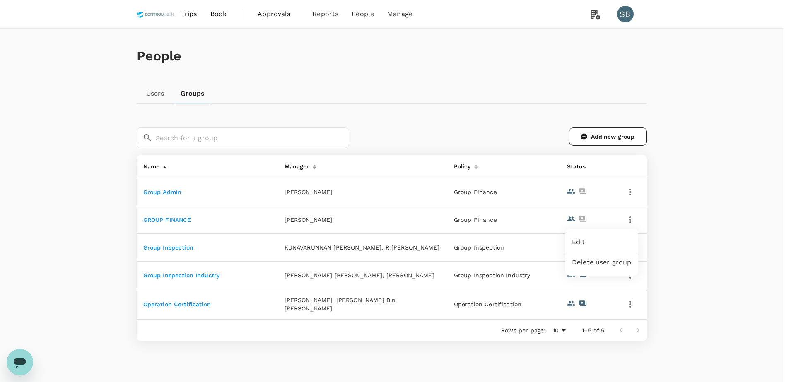
click at [616, 241] on span "Edit" at bounding box center [602, 242] width 60 height 10
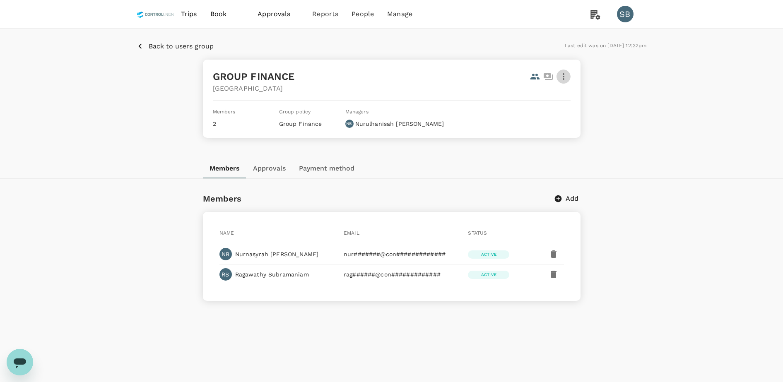
click at [566, 80] on icon "button" at bounding box center [564, 77] width 10 height 10
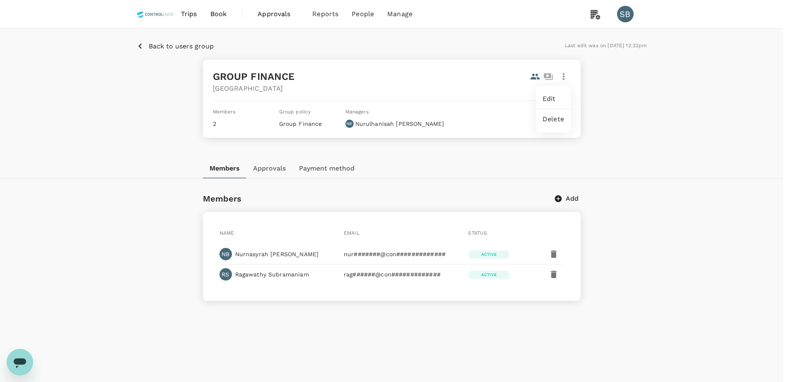
click at [553, 99] on span "Edit" at bounding box center [554, 99] width 22 height 10
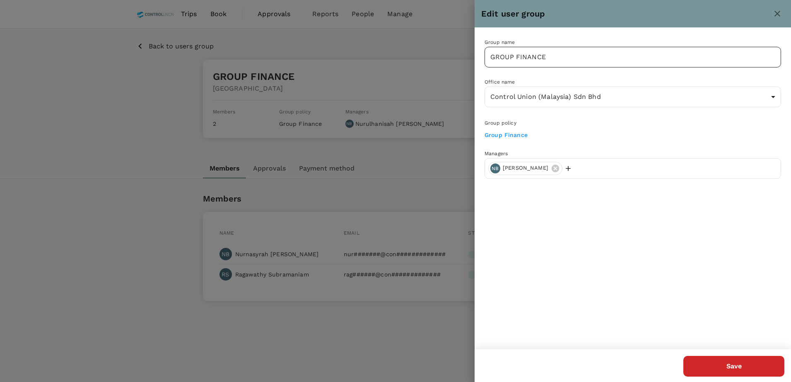
click at [555, 61] on input "GROUP FINANCE" at bounding box center [633, 57] width 297 height 21
type input "Group Finance"
click at [717, 369] on button "Save" at bounding box center [734, 366] width 101 height 21
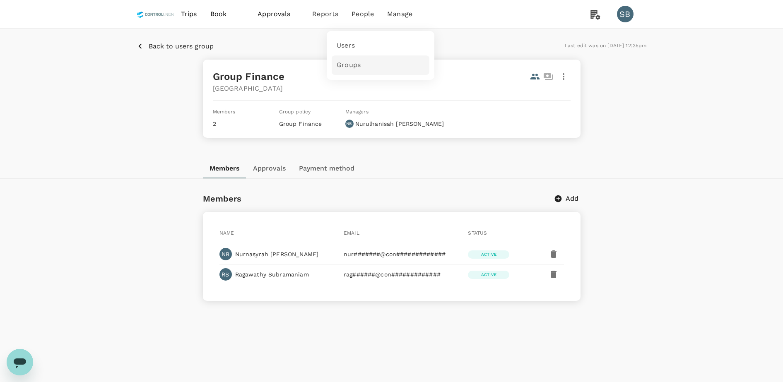
click at [354, 60] on span "Groups" at bounding box center [349, 65] width 24 height 10
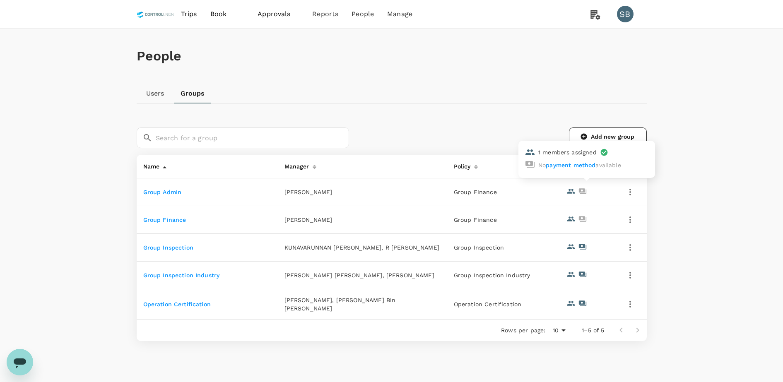
click at [581, 192] on icon at bounding box center [582, 191] width 7 height 5
click at [568, 190] on icon at bounding box center [571, 191] width 8 height 8
click at [633, 194] on icon "button" at bounding box center [631, 192] width 10 height 10
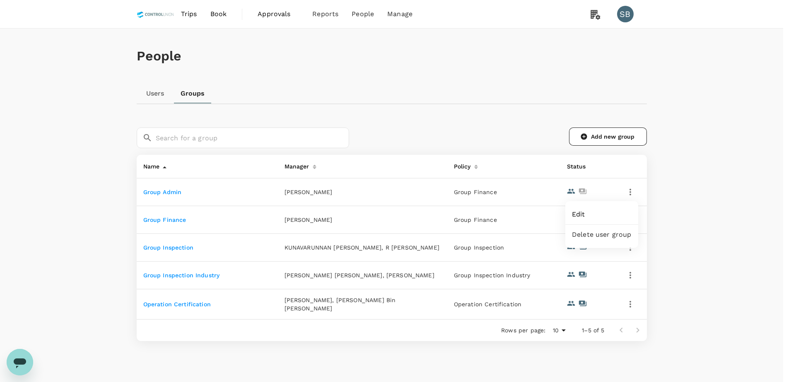
click at [614, 215] on span "Edit" at bounding box center [602, 215] width 60 height 10
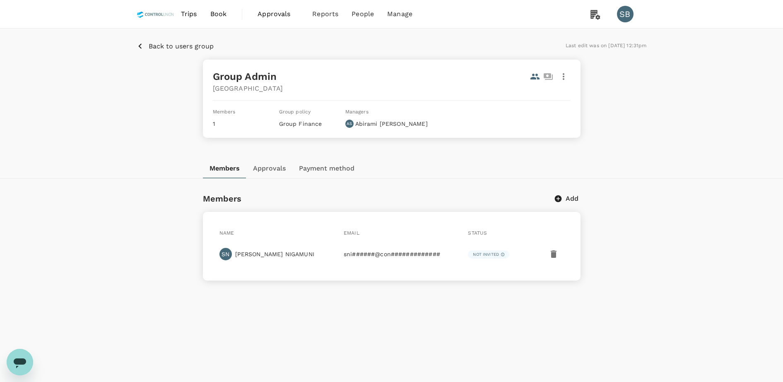
click at [565, 74] on icon "button" at bounding box center [564, 77] width 10 height 10
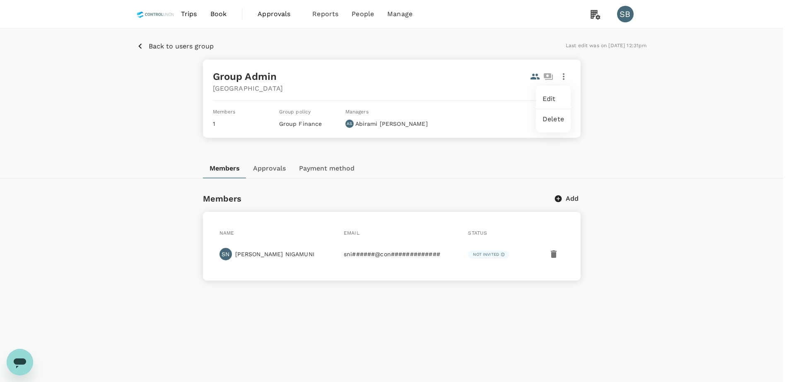
click at [563, 98] on span "Edit" at bounding box center [554, 99] width 22 height 10
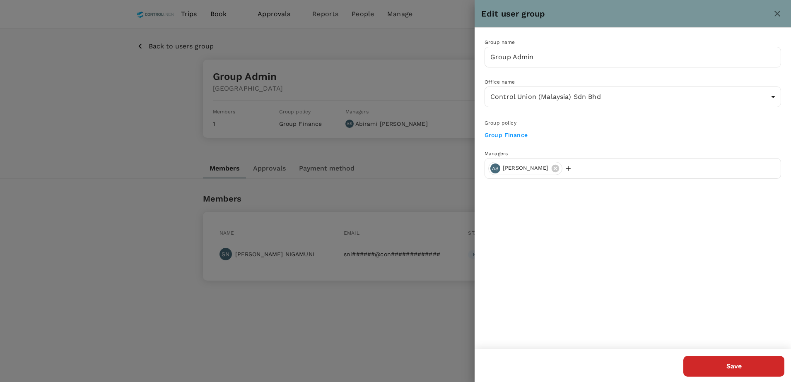
click at [507, 136] on link "Group Finance" at bounding box center [506, 135] width 43 height 7
click at [159, 133] on div at bounding box center [395, 191] width 791 height 382
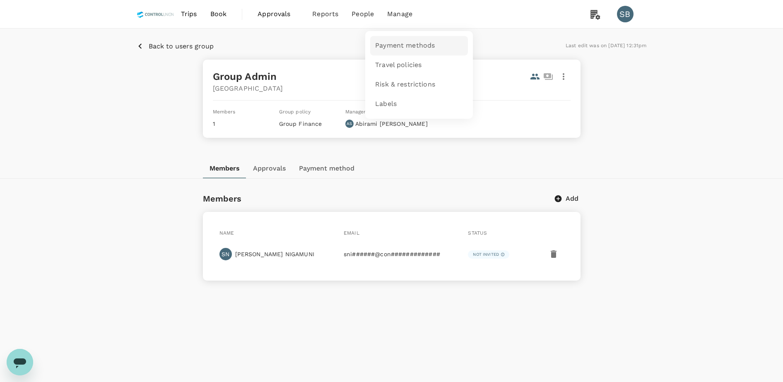
click at [382, 39] on link "Payment methods" at bounding box center [419, 45] width 98 height 19
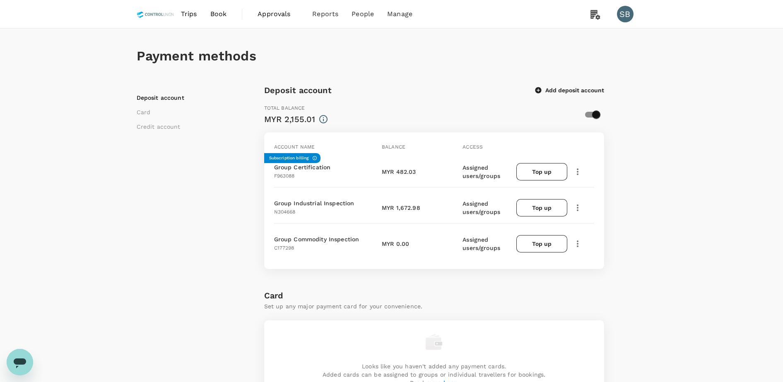
click at [576, 89] on button "Add deposit account" at bounding box center [570, 90] width 69 height 7
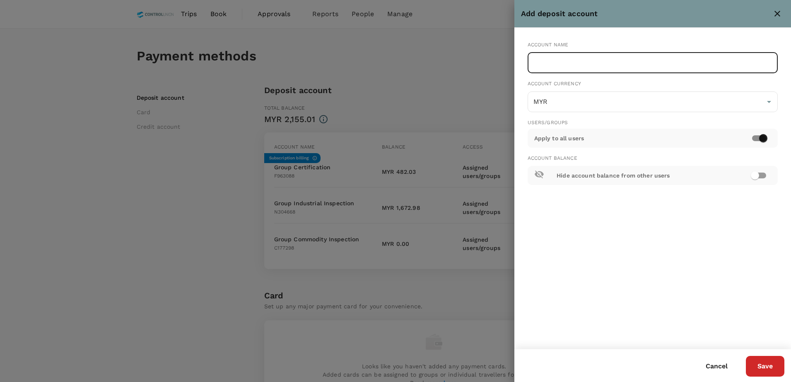
click at [560, 65] on input "text" at bounding box center [653, 63] width 251 height 21
type input "Group Admin"
click at [759, 140] on input "checkbox" at bounding box center [763, 139] width 47 height 16
checkbox input "false"
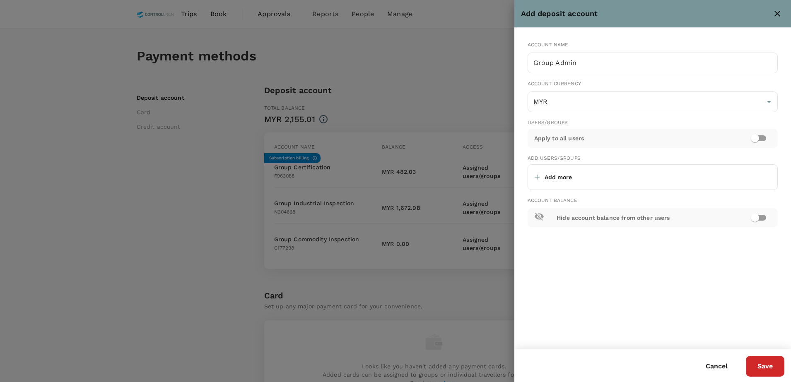
click at [555, 178] on p "Add more" at bounding box center [558, 177] width 27 height 8
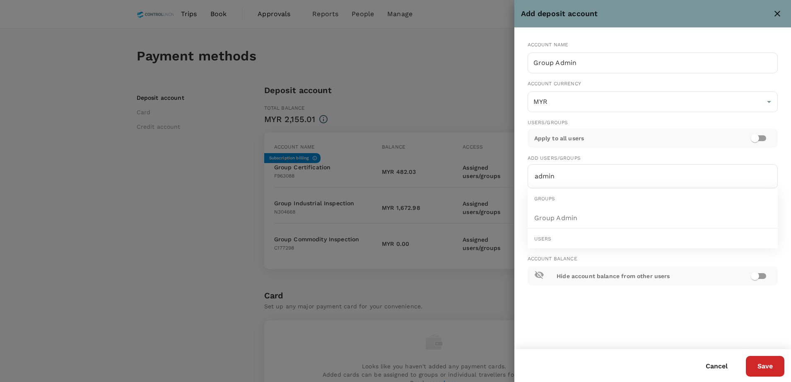
click at [555, 218] on span "Group Admin" at bounding box center [611, 218] width 155 height 10
type input "a"
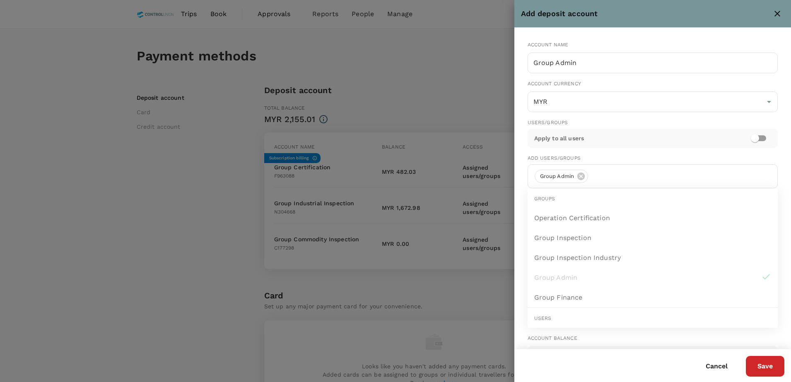
click at [644, 119] on div "Users/Groups" at bounding box center [653, 123] width 251 height 8
click at [765, 139] on input "checkbox" at bounding box center [755, 139] width 47 height 16
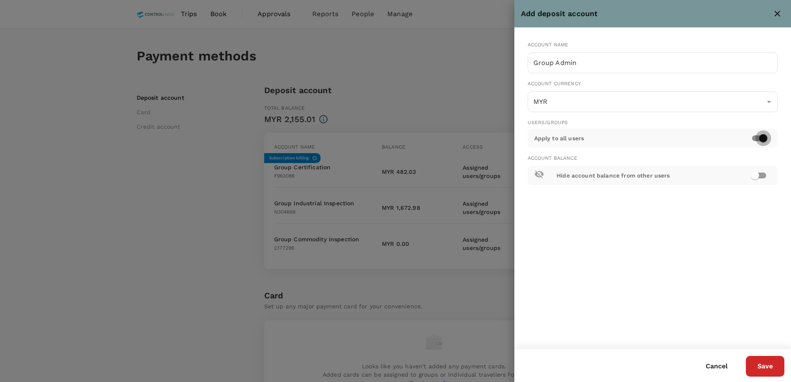
click at [765, 139] on input "checkbox" at bounding box center [763, 139] width 47 height 16
checkbox input "false"
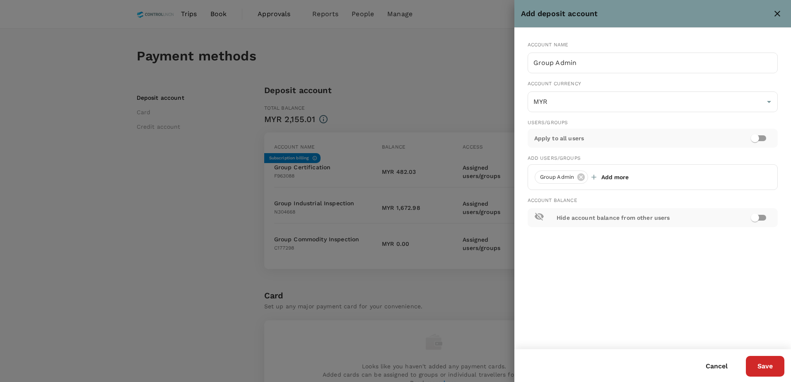
click at [761, 215] on input "checkbox" at bounding box center [755, 218] width 47 height 16
click at [763, 370] on button "Save" at bounding box center [765, 366] width 39 height 21
checkbox input "false"
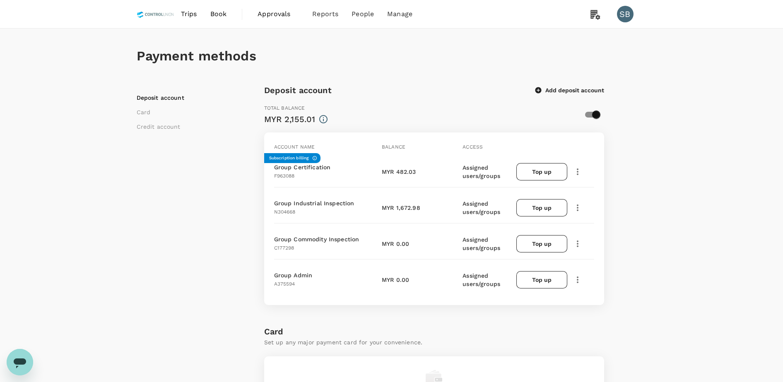
click at [101, 218] on div "Payment methods Deposit account Card Credit account Deposit account Add deposit…" at bounding box center [391, 365] width 783 height 672
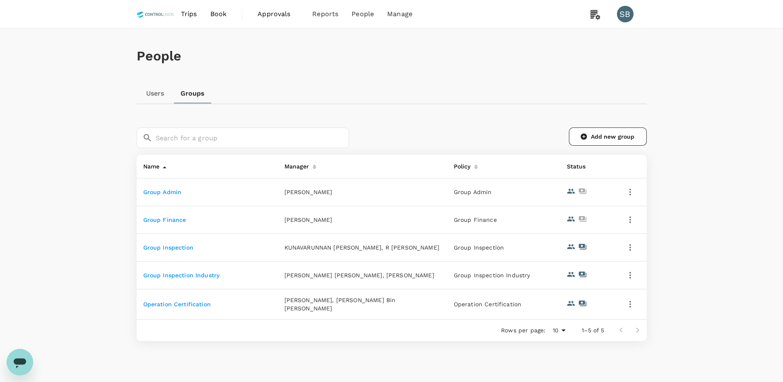
click at [76, 315] on div "People Users Groups ​ ​ Add new group Name Manager Policy Status Group Admin [P…" at bounding box center [391, 212] width 783 height 366
click at [693, 182] on div "People Users Groups ​ ​ Add new group Name Manager Policy Status Group Admin [P…" at bounding box center [391, 212] width 783 height 366
click at [396, 41] on span "Payment methods" at bounding box center [405, 46] width 60 height 10
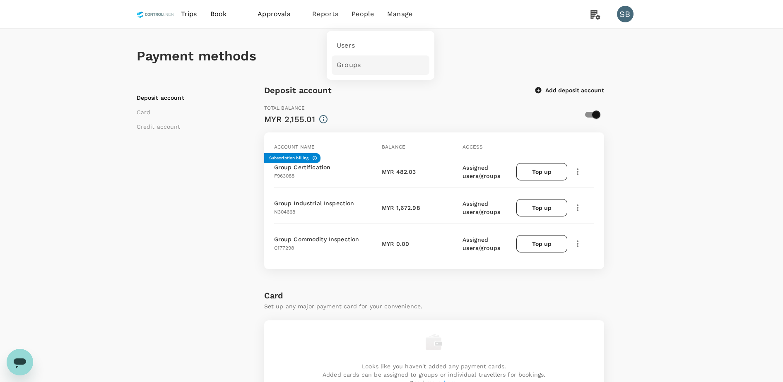
click at [352, 66] on span "Groups" at bounding box center [349, 65] width 24 height 10
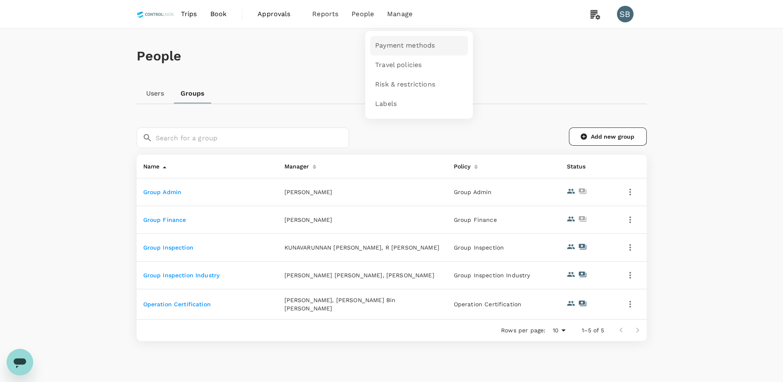
click at [406, 48] on span "Payment methods" at bounding box center [405, 46] width 60 height 10
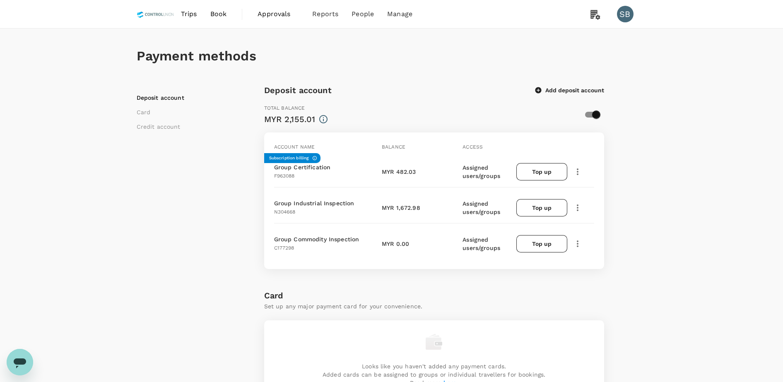
click at [149, 317] on div "Deposit account Card Credit account" at bounding box center [201, 368] width 128 height 568
click at [537, 89] on icon "button" at bounding box center [538, 90] width 6 height 6
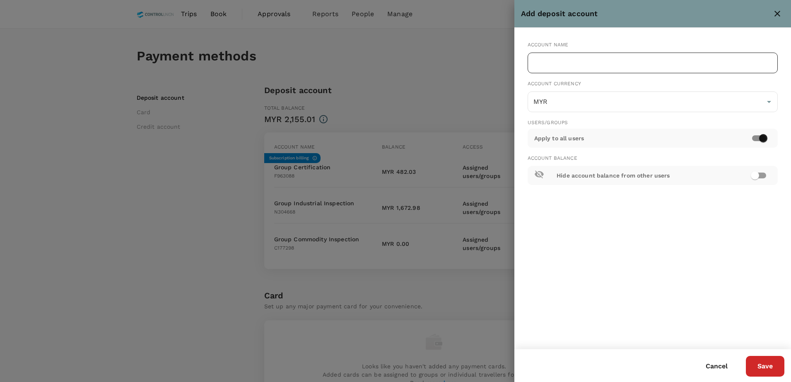
click at [571, 68] on input "text" at bounding box center [653, 63] width 251 height 21
click at [197, 172] on div at bounding box center [395, 191] width 791 height 382
